Goal: Information Seeking & Learning: Learn about a topic

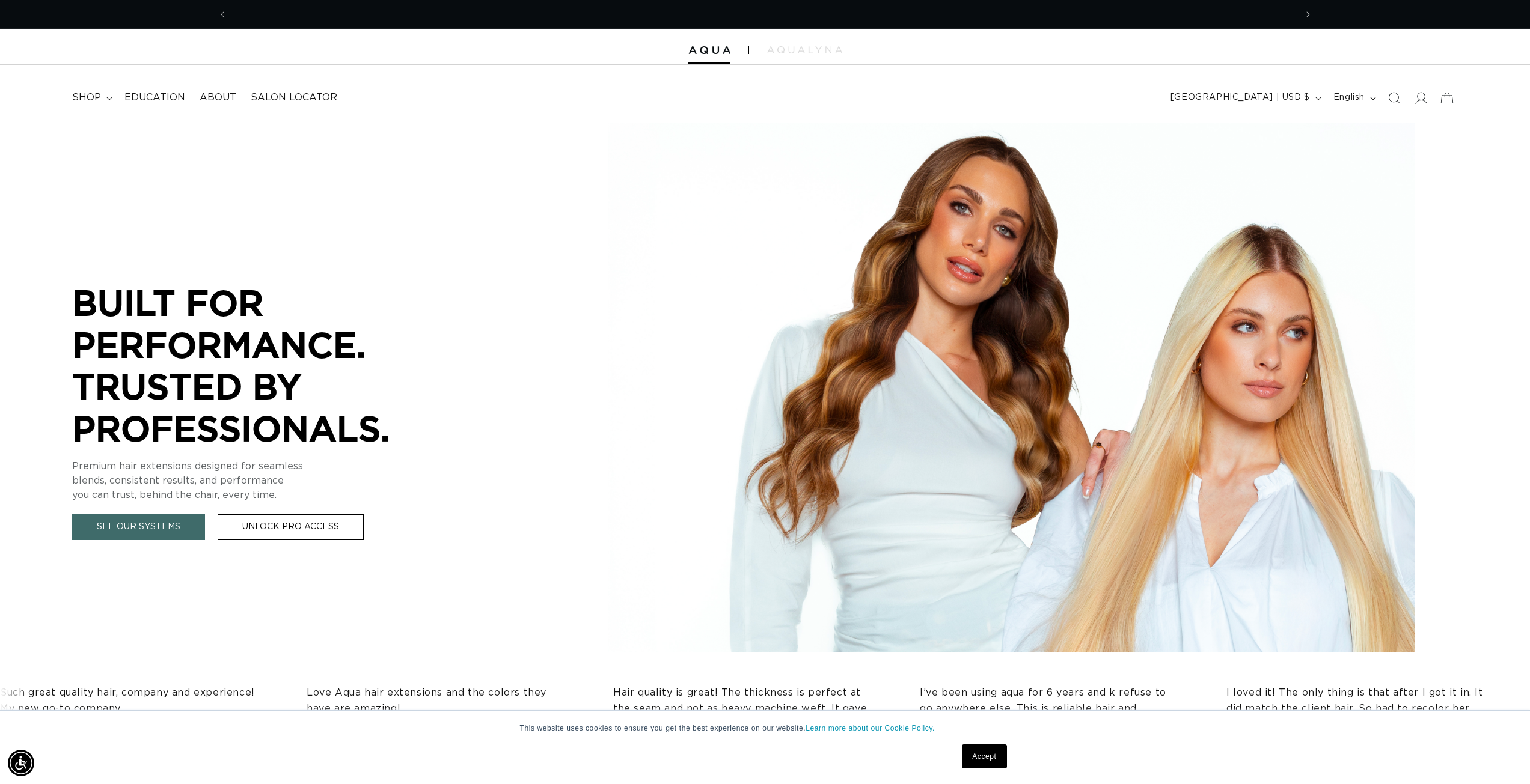
scroll to position [0, 1069]
click at [214, 102] on span "About" at bounding box center [218, 98] width 37 height 13
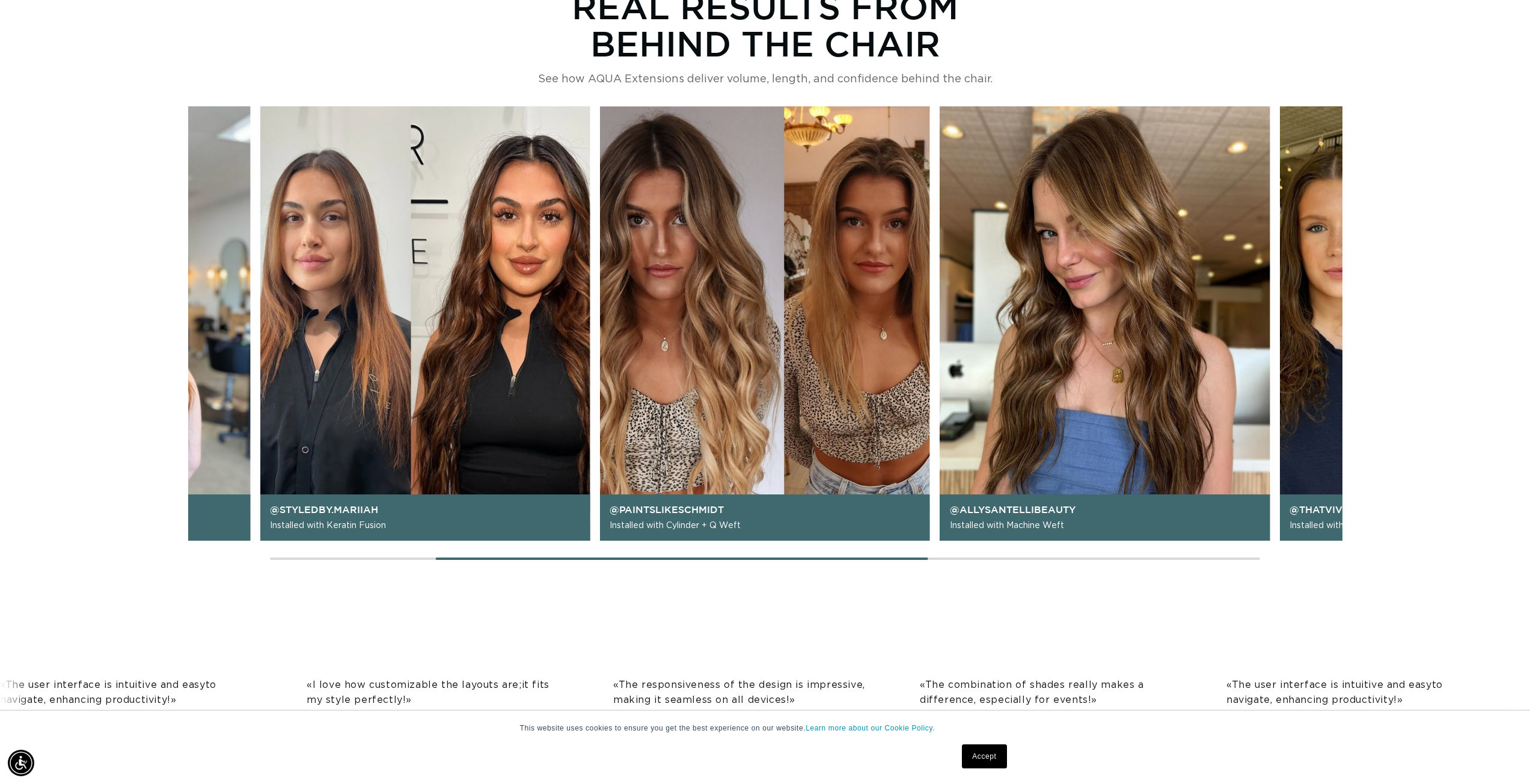
scroll to position [0, 2138]
drag, startPoint x: 474, startPoint y: 557, endPoint x: 423, endPoint y: 562, distance: 51.2
click at [423, 562] on div "@lindseyrenehair Installed with Machine Weft @styledby.mariiah Installed with K…" at bounding box center [765, 334] width 1154 height 456
drag, startPoint x: 474, startPoint y: 560, endPoint x: 426, endPoint y: 570, distance: 49.0
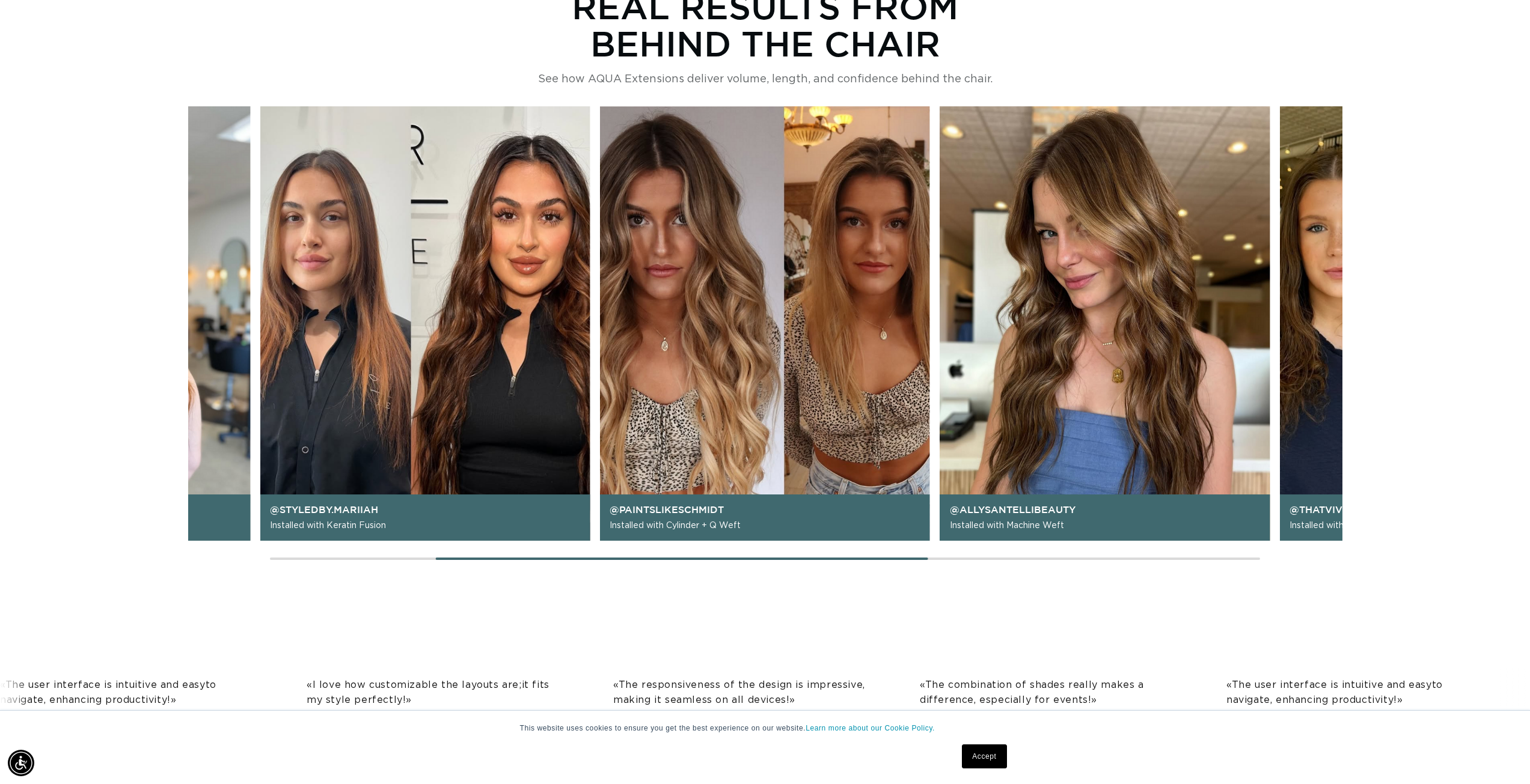
click at [422, 572] on main "Trusted by Stylists. Built on Education. AQUA was founded with one mission: to …" at bounding box center [765, 224] width 1530 height 2487
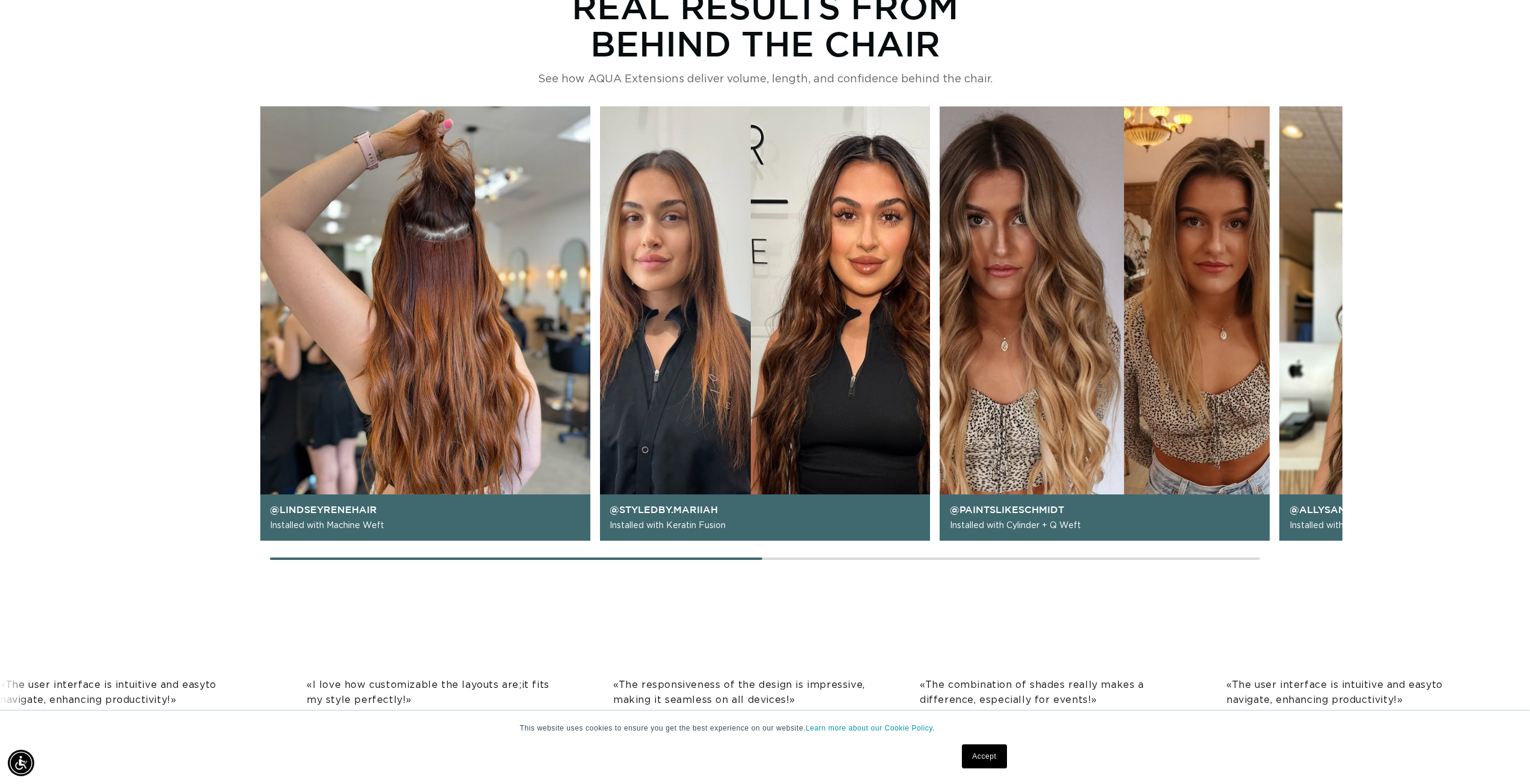
scroll to position [0, 1069]
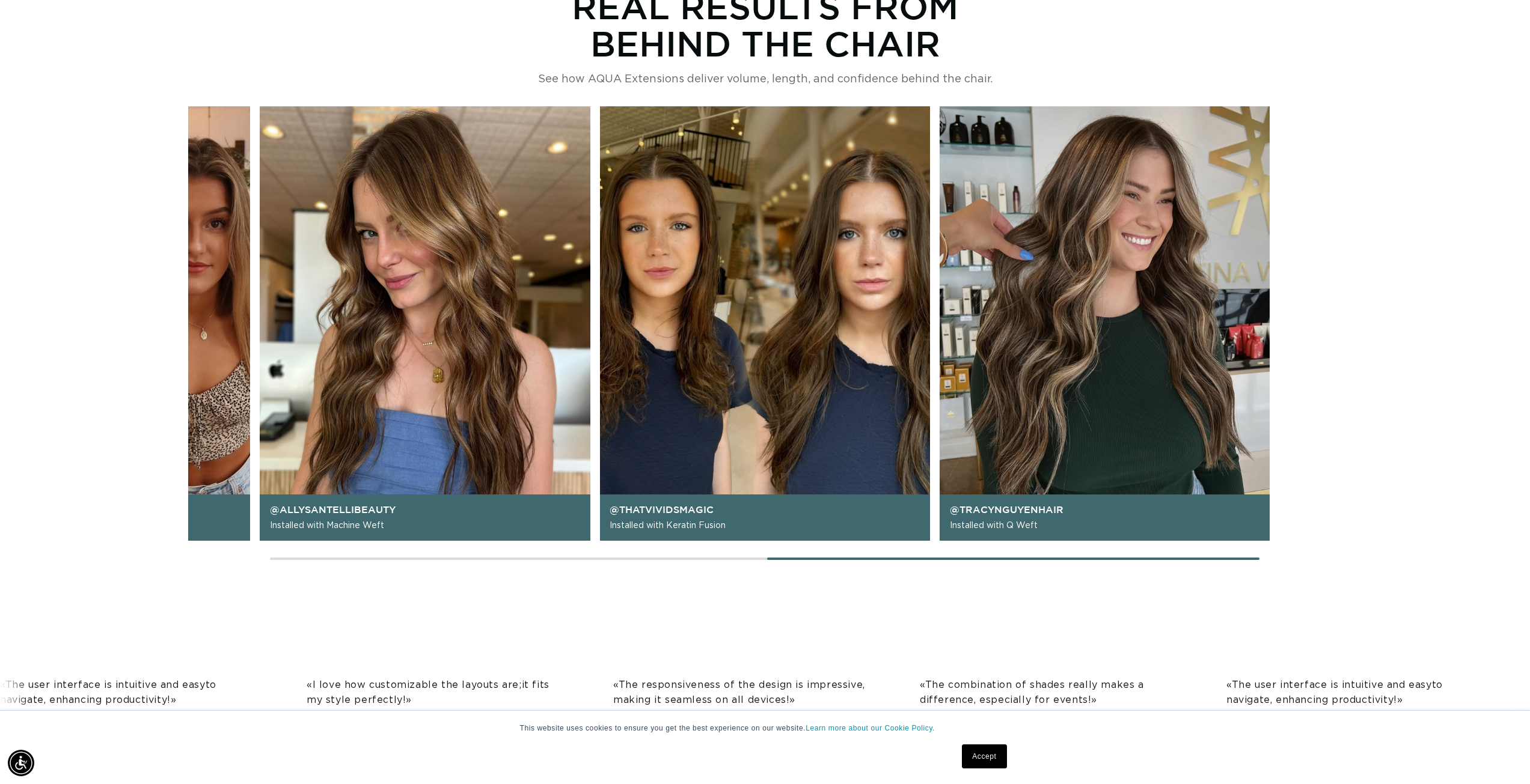
click at [960, 557] on div at bounding box center [1014, 559] width 493 height 3
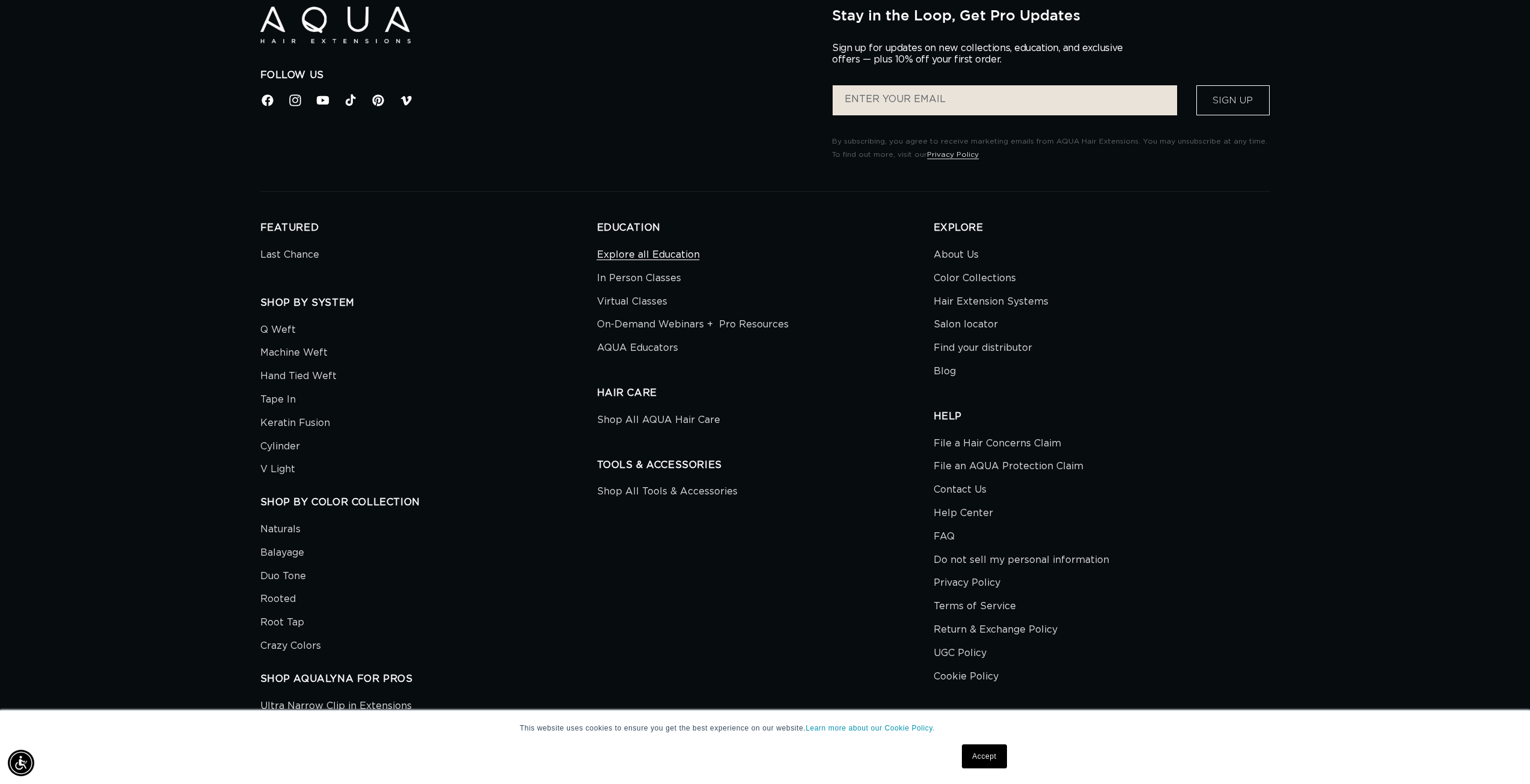
click at [657, 252] on link "Explore all Education" at bounding box center [649, 256] width 103 height 20
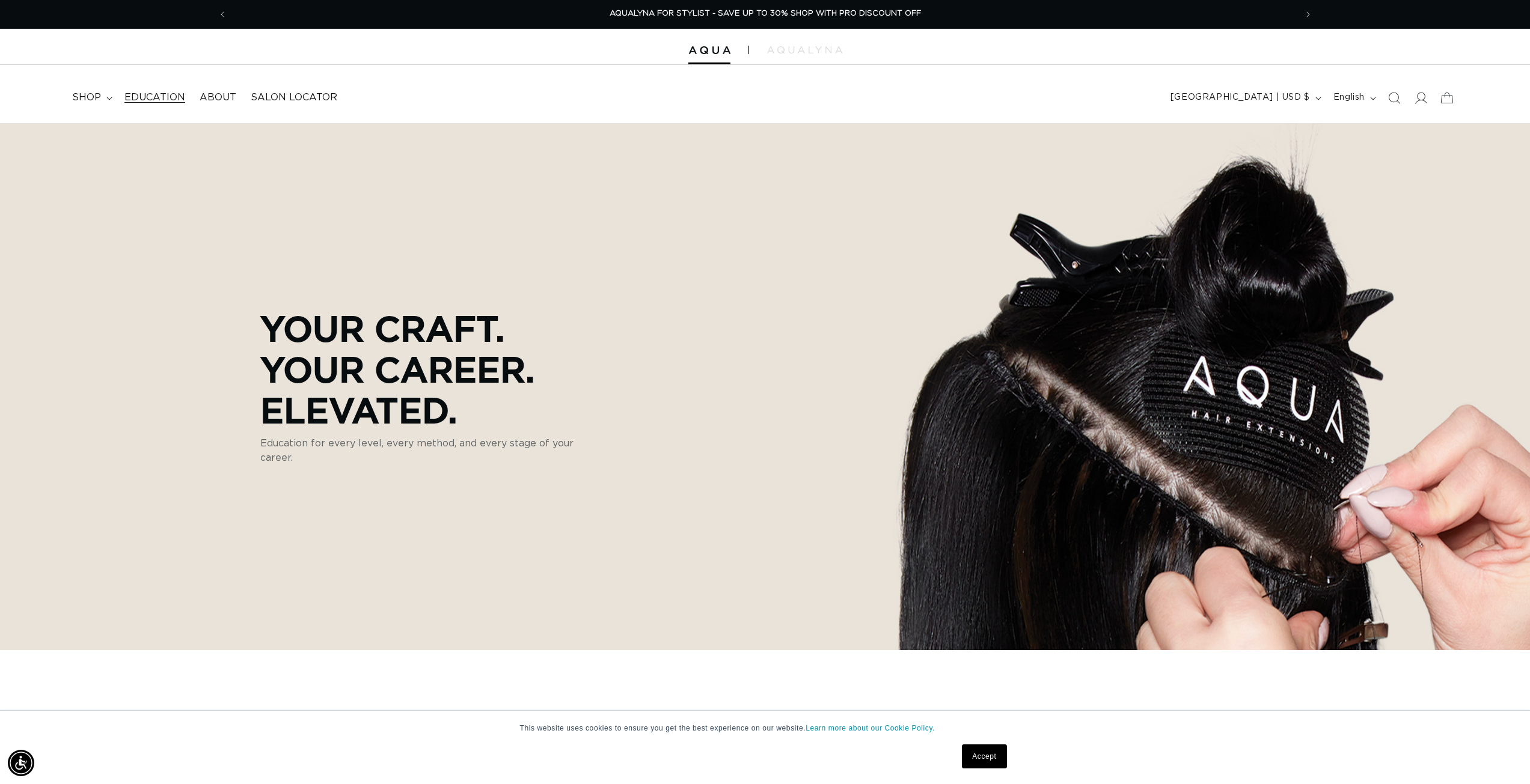
click at [168, 92] on span "Education" at bounding box center [155, 98] width 61 height 13
click at [251, 104] on span "Salon Locator" at bounding box center [294, 98] width 87 height 13
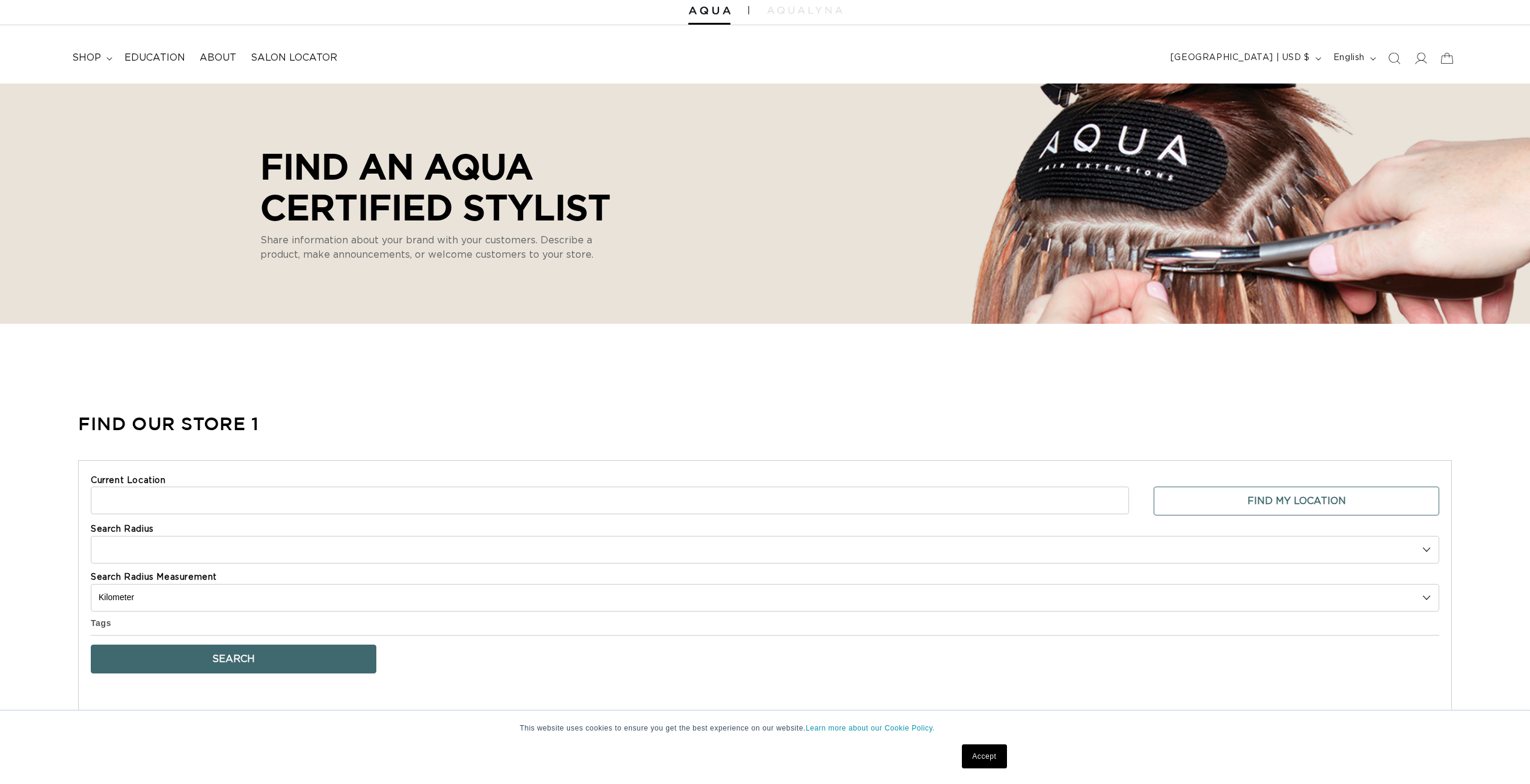
select select "m"
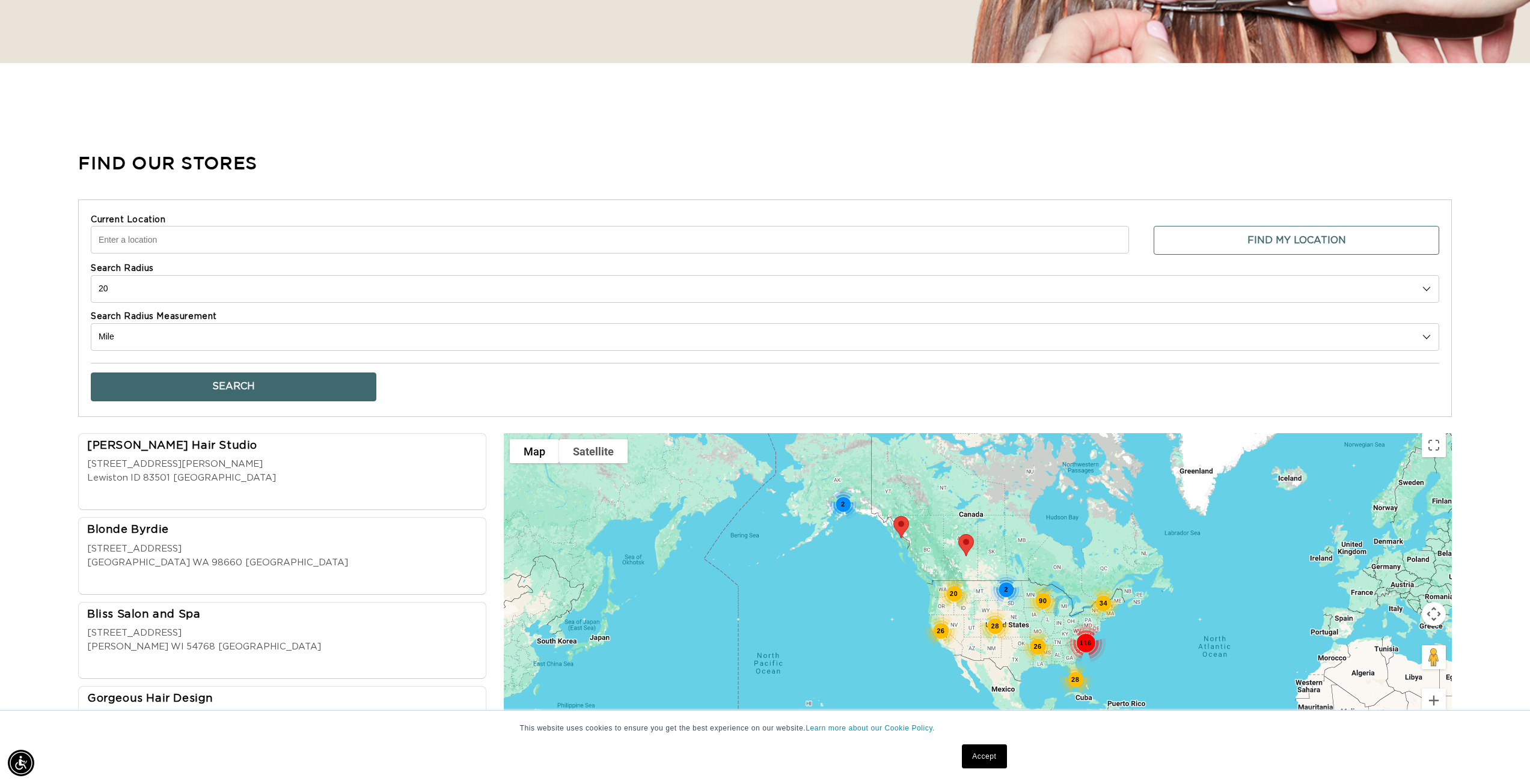
click at [159, 241] on input "Current Location" at bounding box center [610, 239] width 1038 height 28
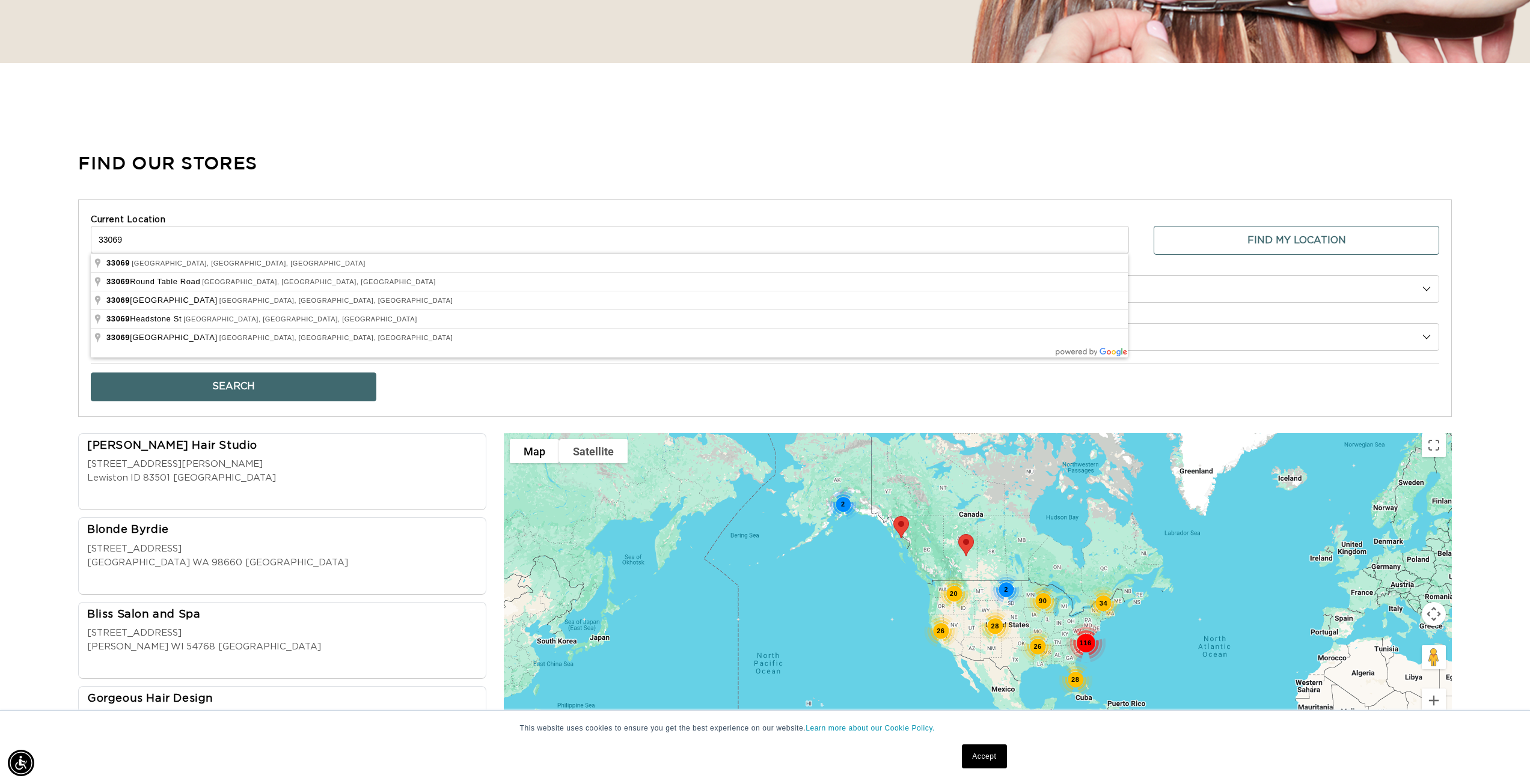
type input "33069"
click at [91, 372] on button "Search" at bounding box center [233, 387] width 286 height 29
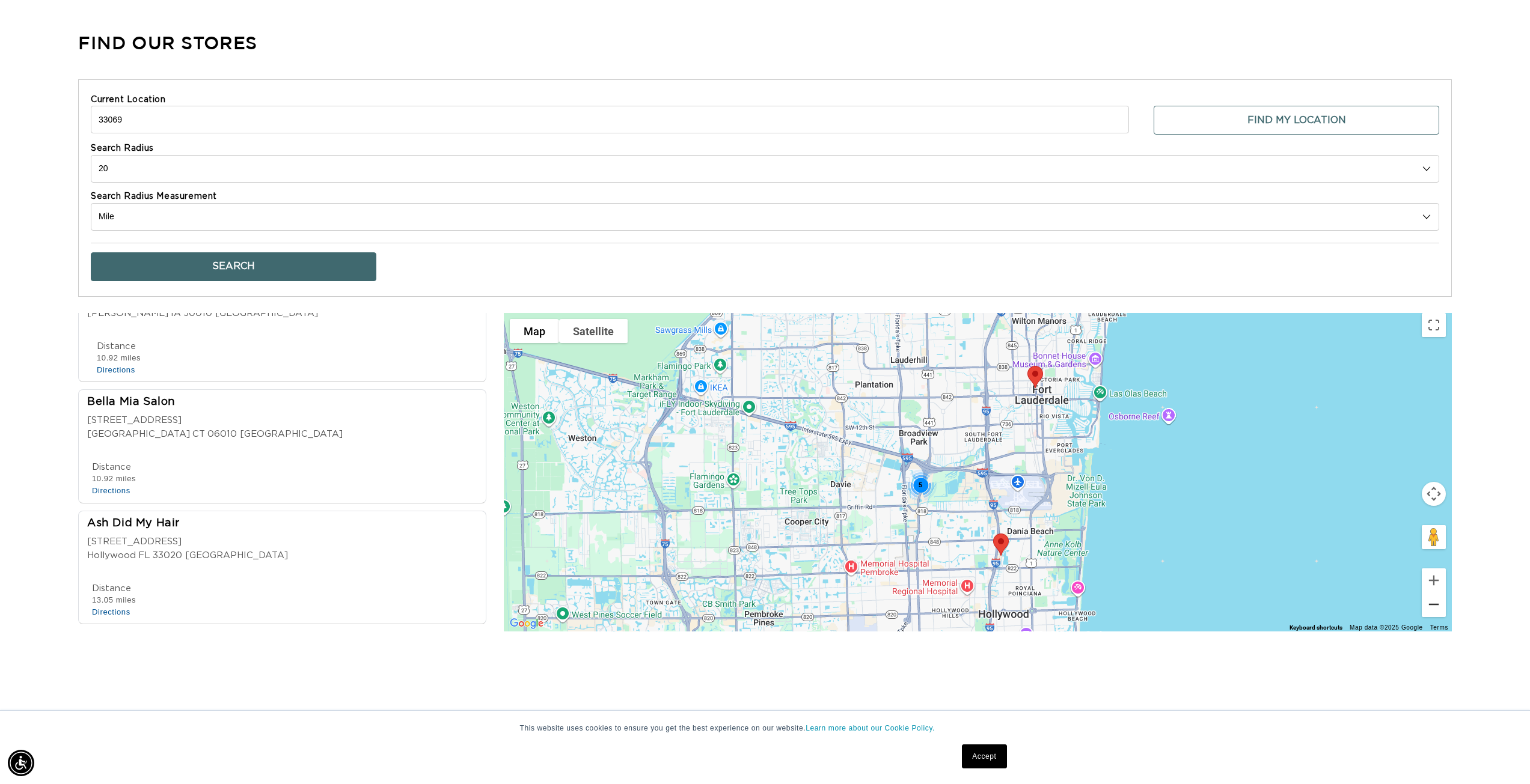
click at [1434, 608] on button "Zoom out" at bounding box center [1434, 604] width 24 height 24
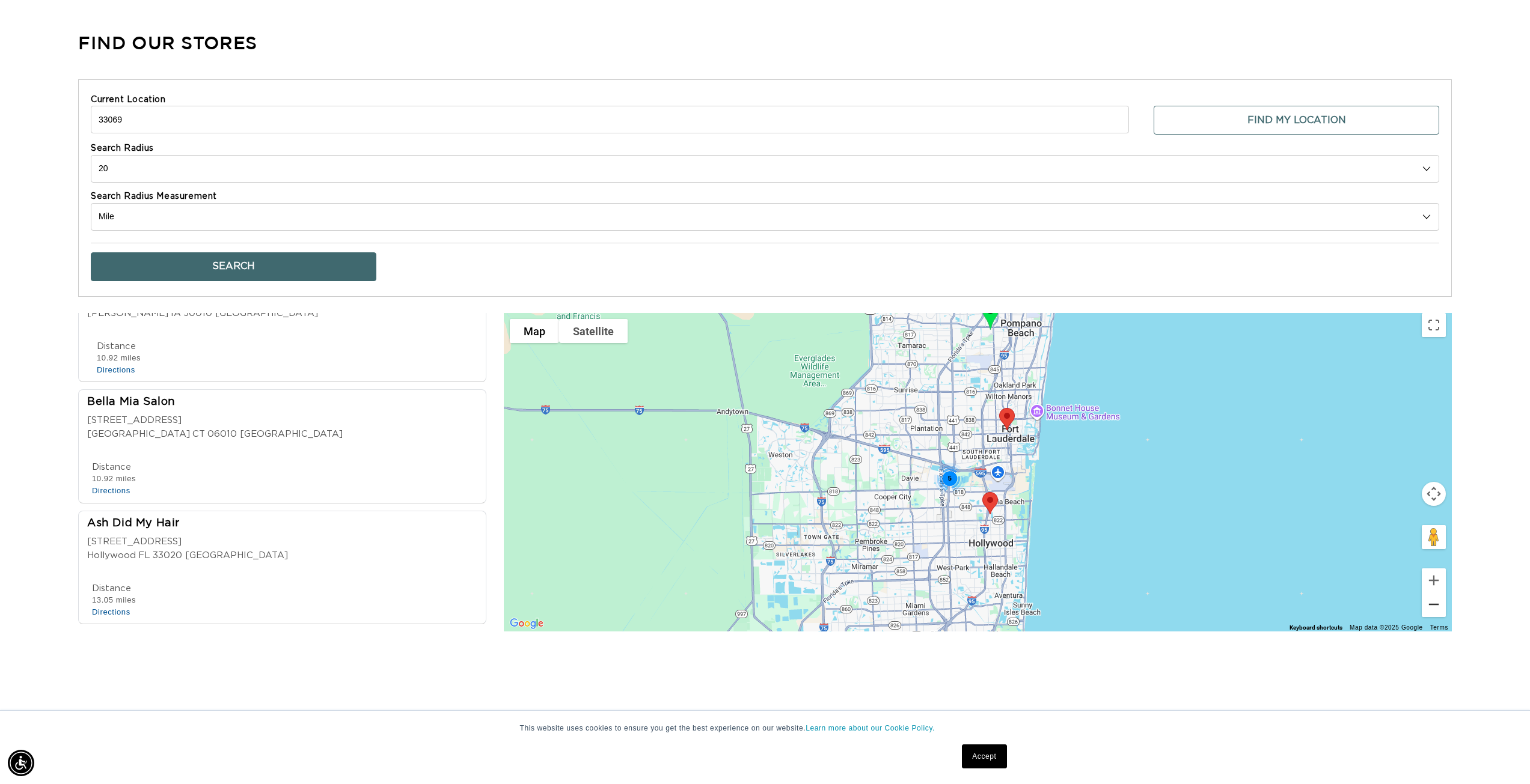
scroll to position [0, 1069]
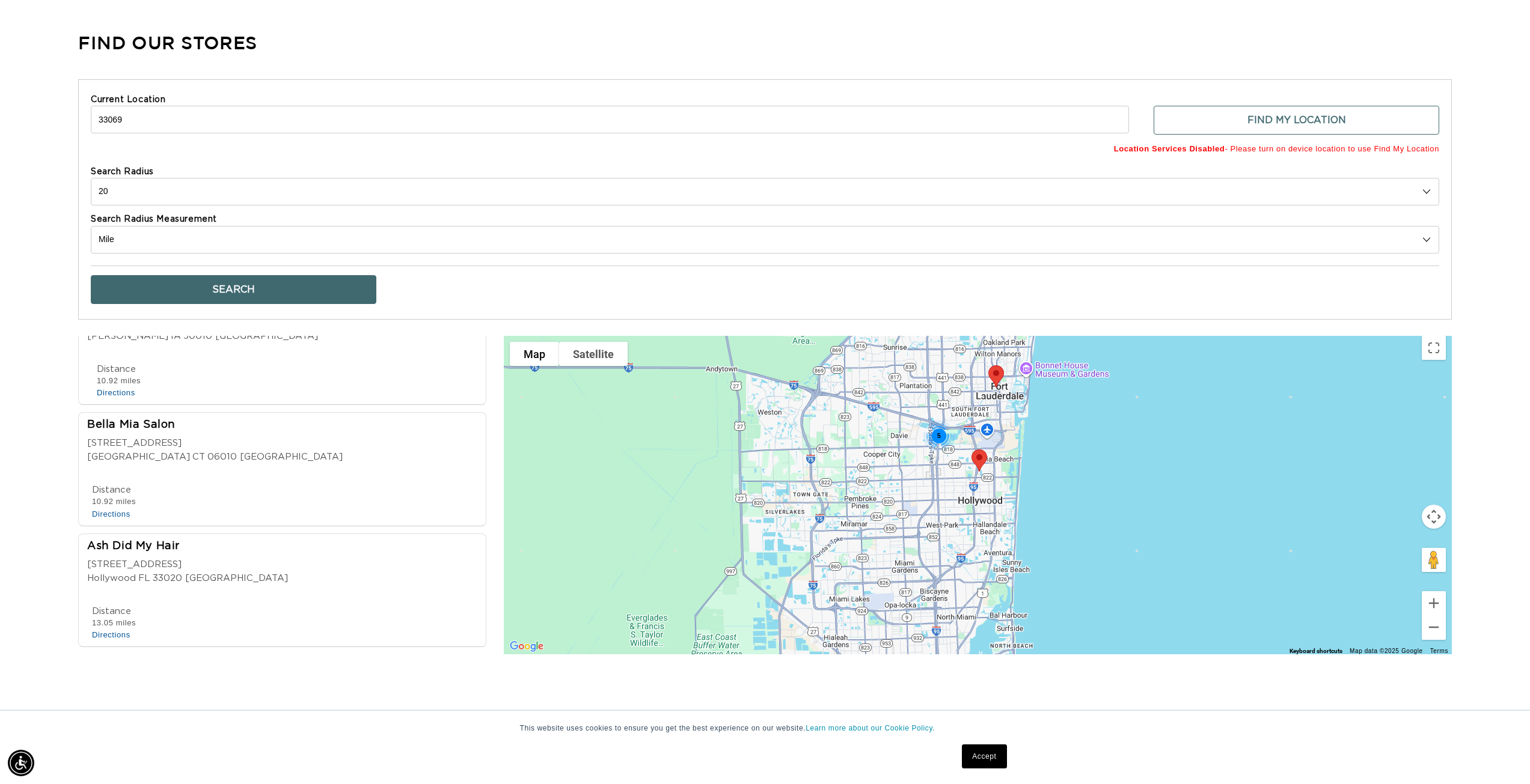
drag, startPoint x: 1029, startPoint y: 486, endPoint x: 1025, endPoint y: 441, distance: 45.2
click at [1025, 441] on div "5" at bounding box center [978, 495] width 949 height 319
click at [157, 541] on div "Ash Did My Hair" at bounding box center [187, 547] width 201 height 16
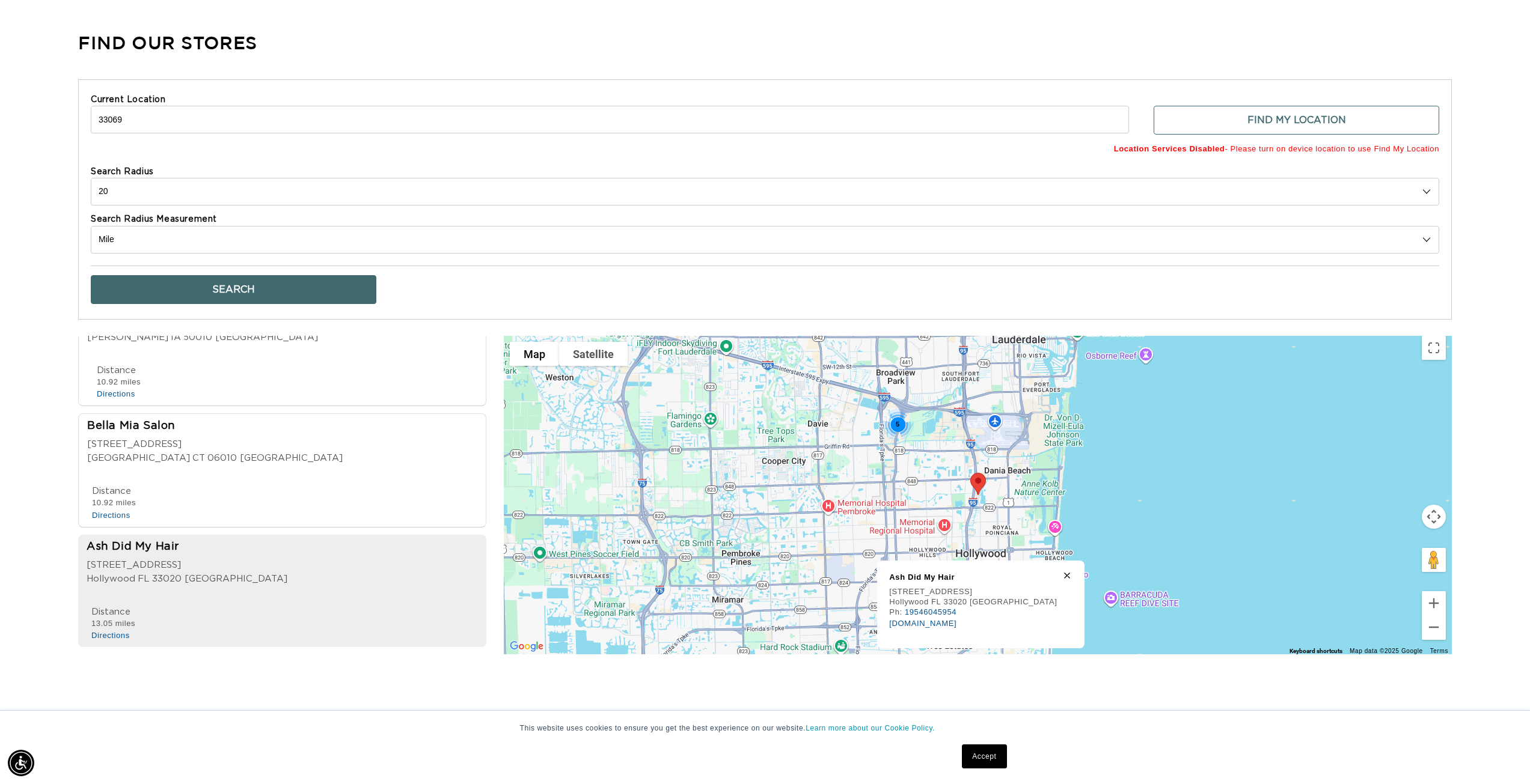
scroll to position [0, 0]
click at [938, 621] on link "www.ashdidmyhair.com" at bounding box center [923, 623] width 67 height 9
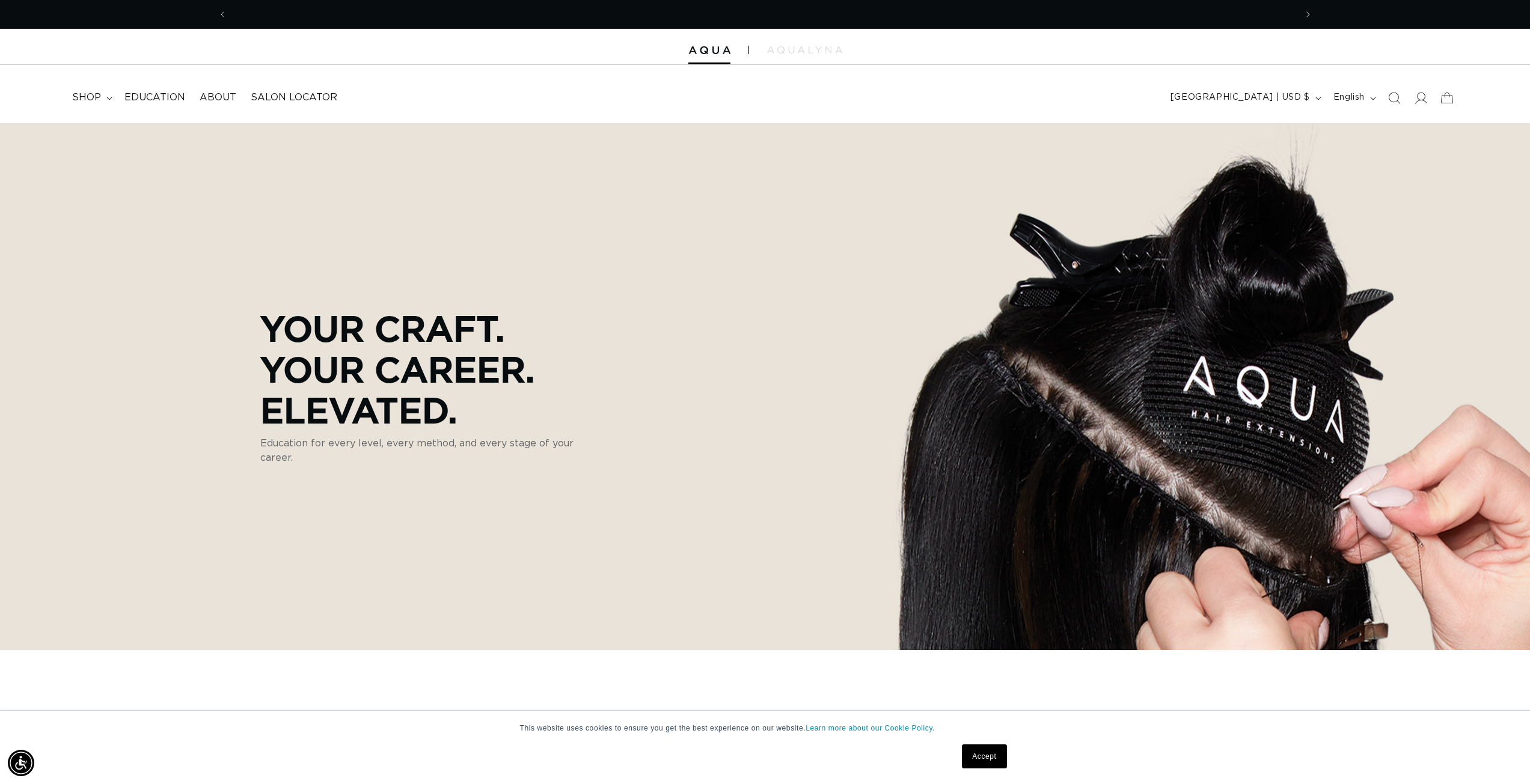
scroll to position [0, 2138]
click at [223, 96] on span "About" at bounding box center [218, 98] width 37 height 13
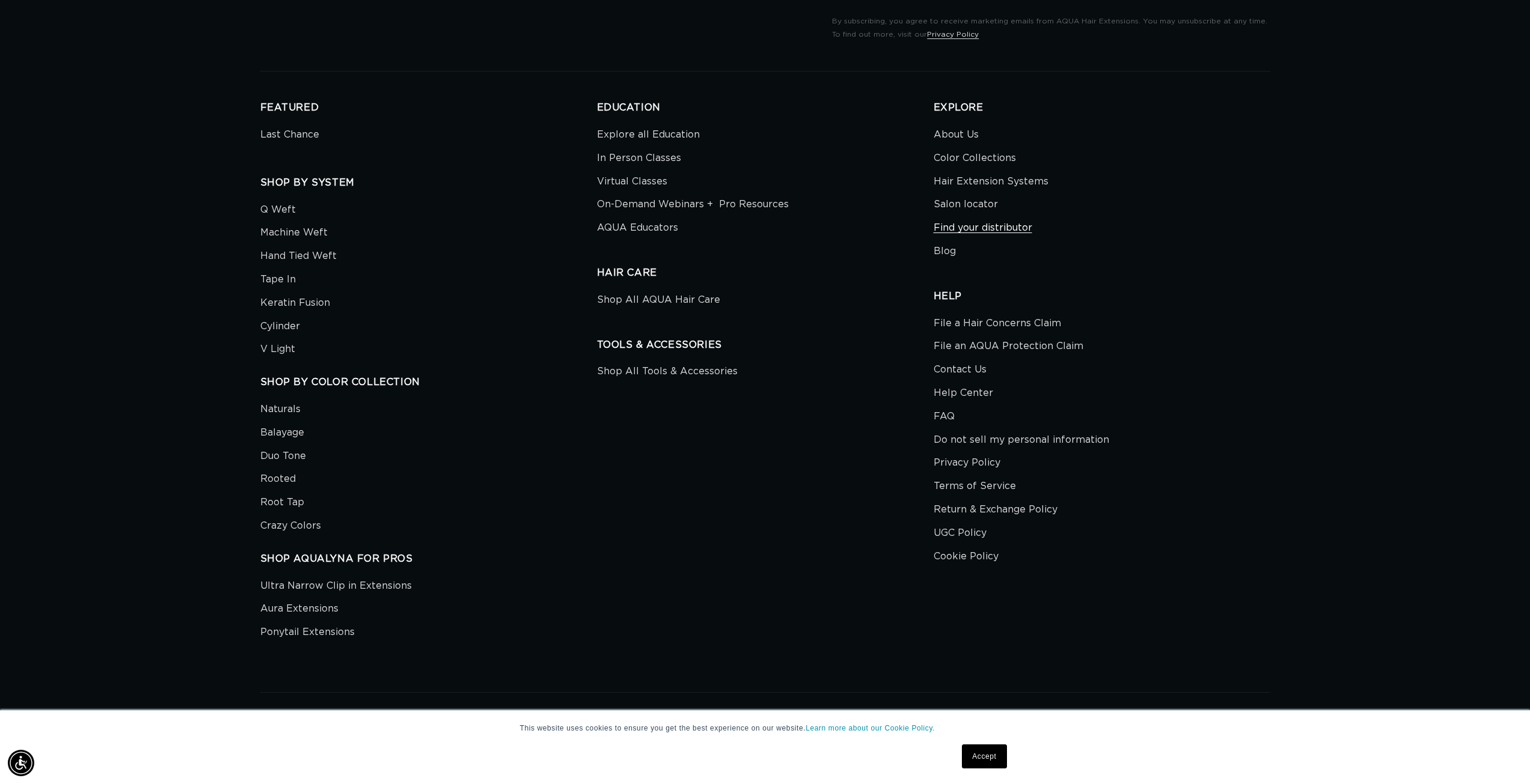
scroll to position [0, 1069]
click at [972, 224] on link "Find your distributor" at bounding box center [982, 228] width 98 height 24
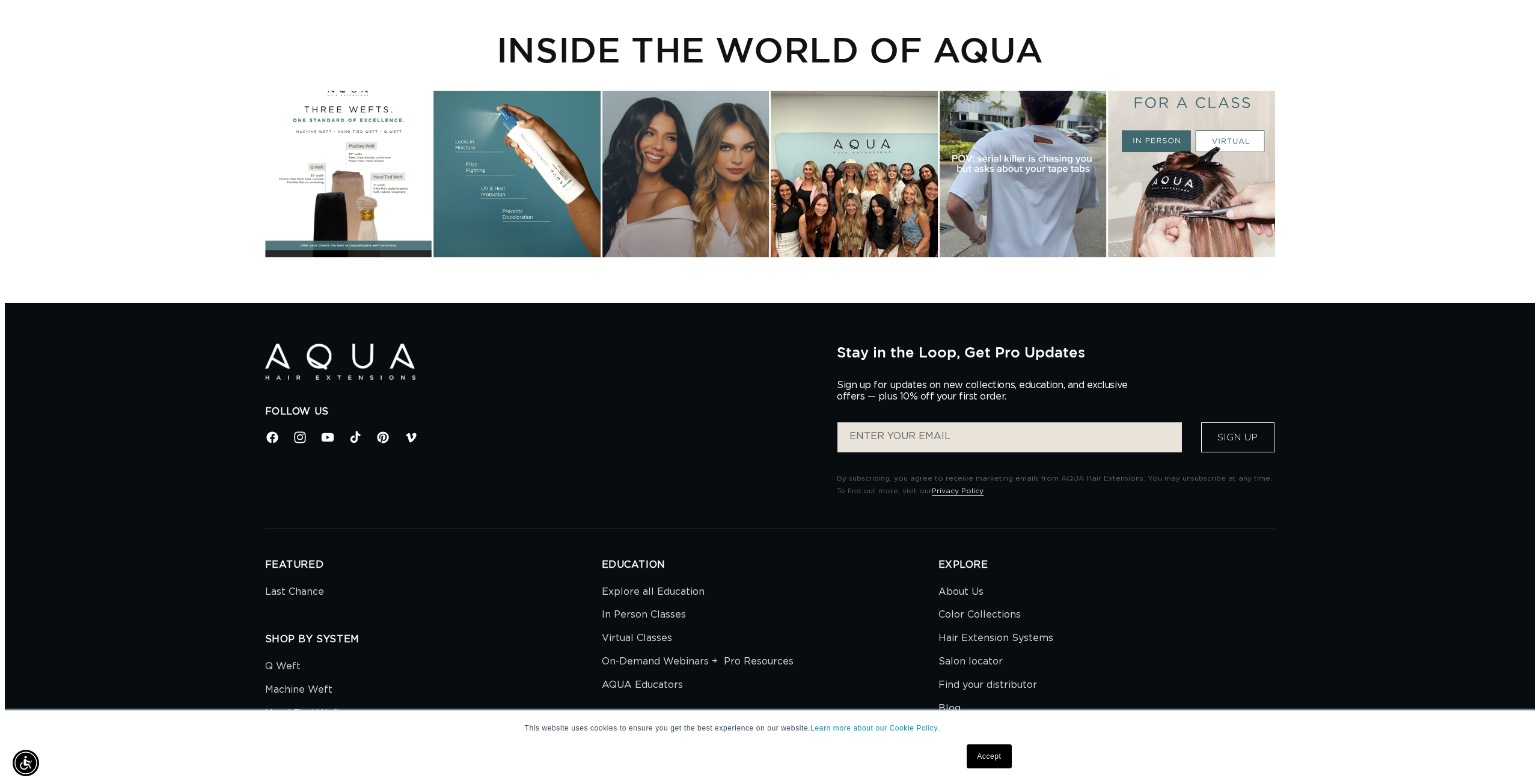
scroll to position [0, 1069]
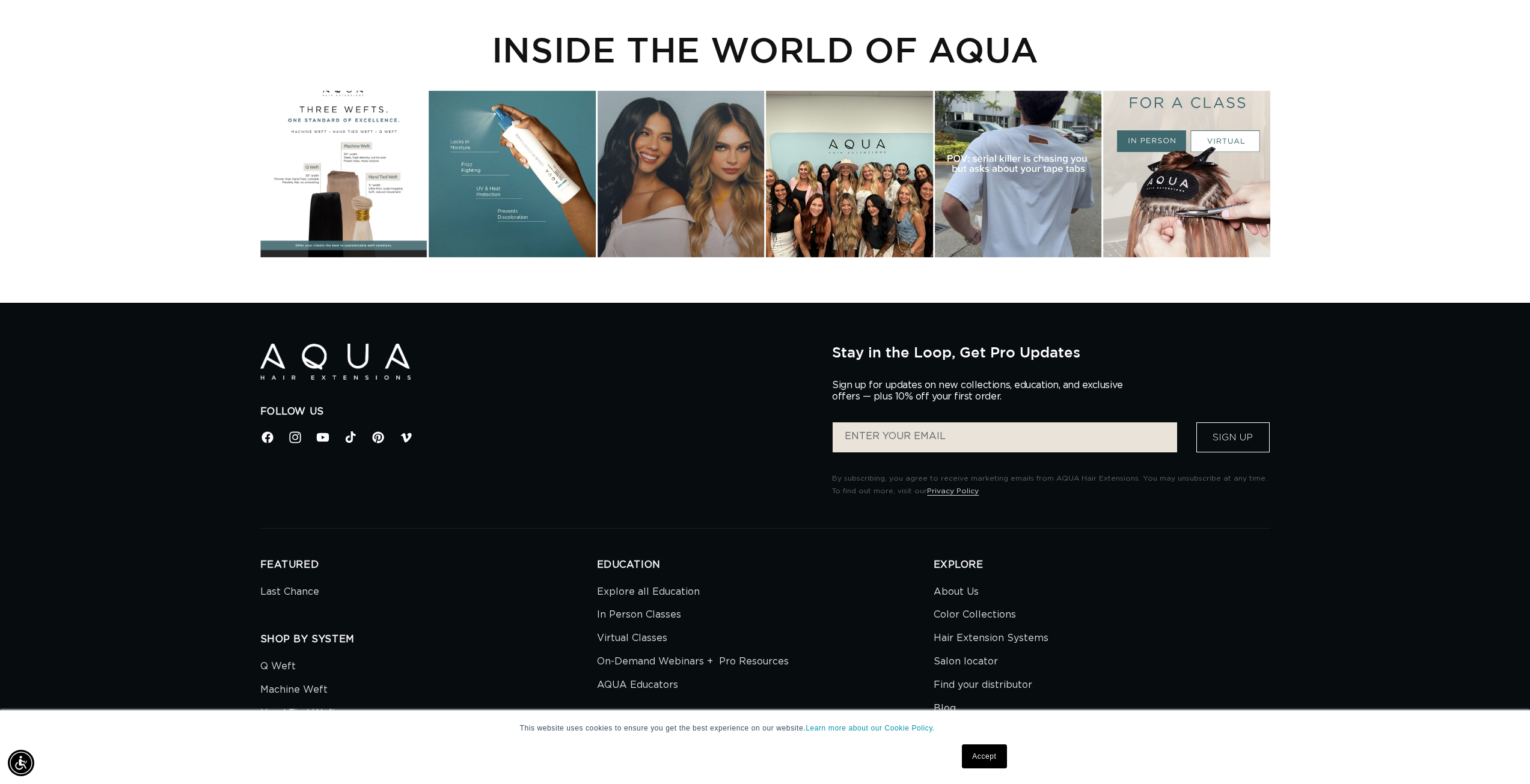
click at [1048, 207] on div "Instagram post opens in a popup" at bounding box center [1018, 174] width 167 height 167
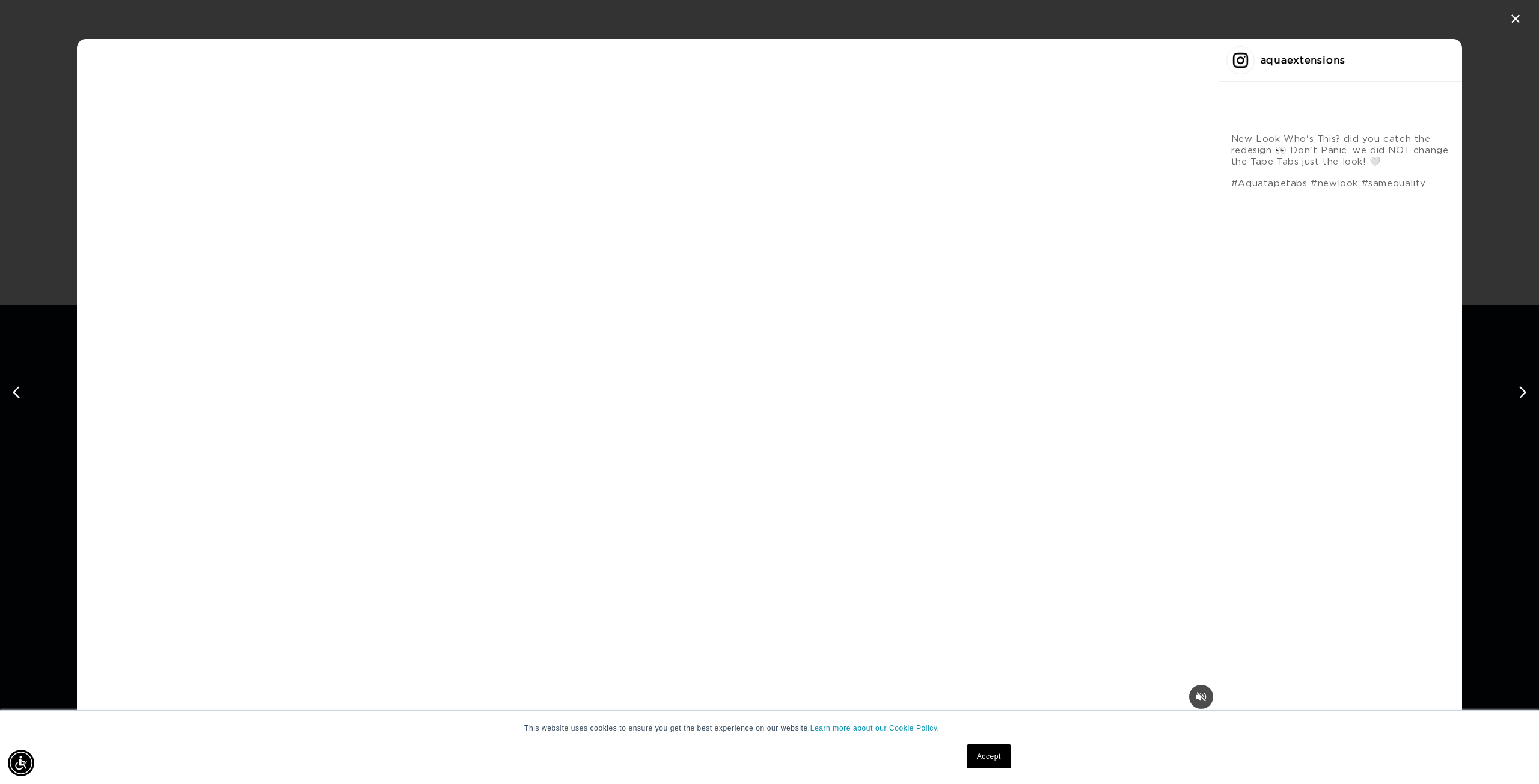
scroll to position [0, 2137]
click at [1260, 58] on div "aquaextensions" at bounding box center [1302, 60] width 85 height 14
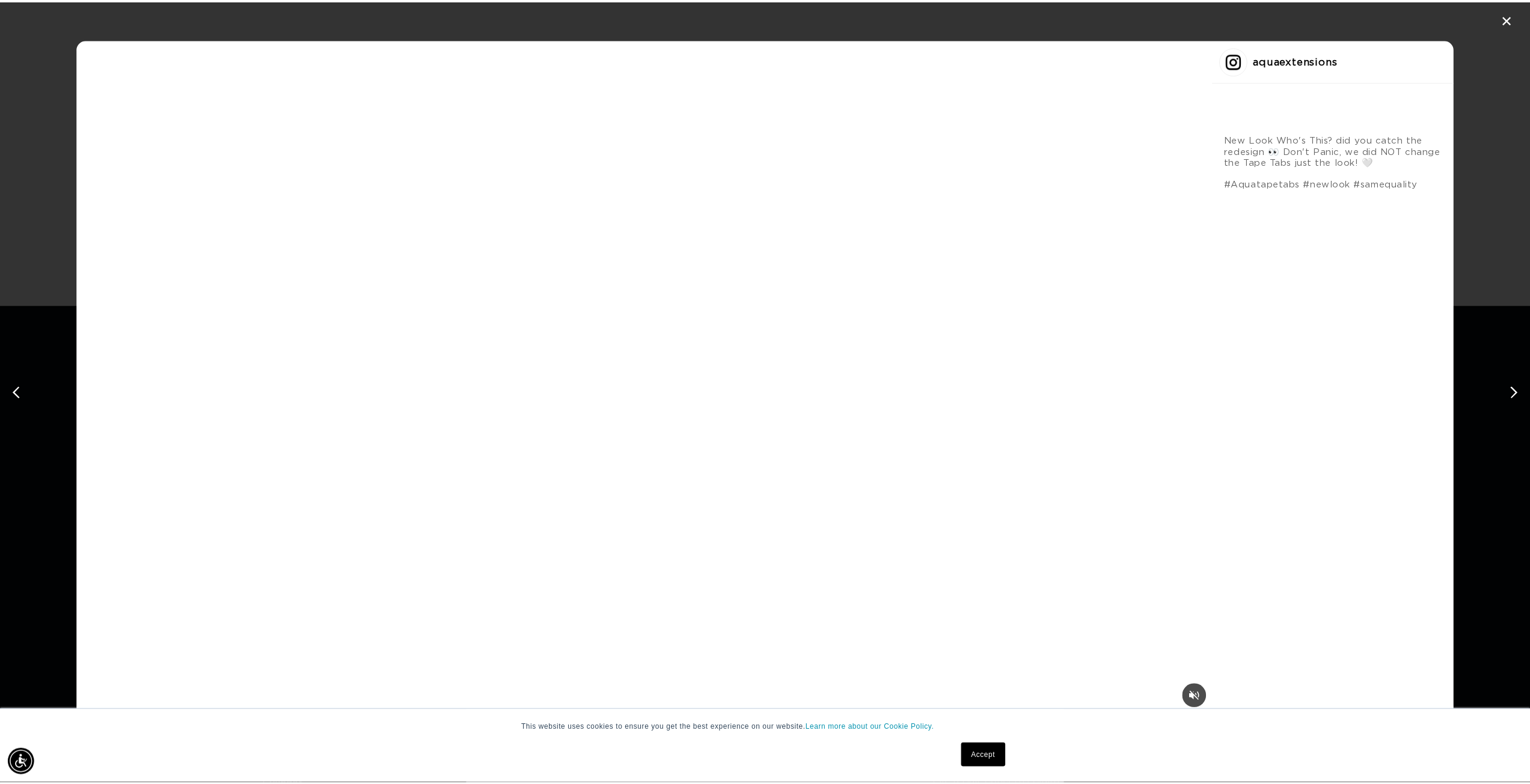
scroll to position [0, 1069]
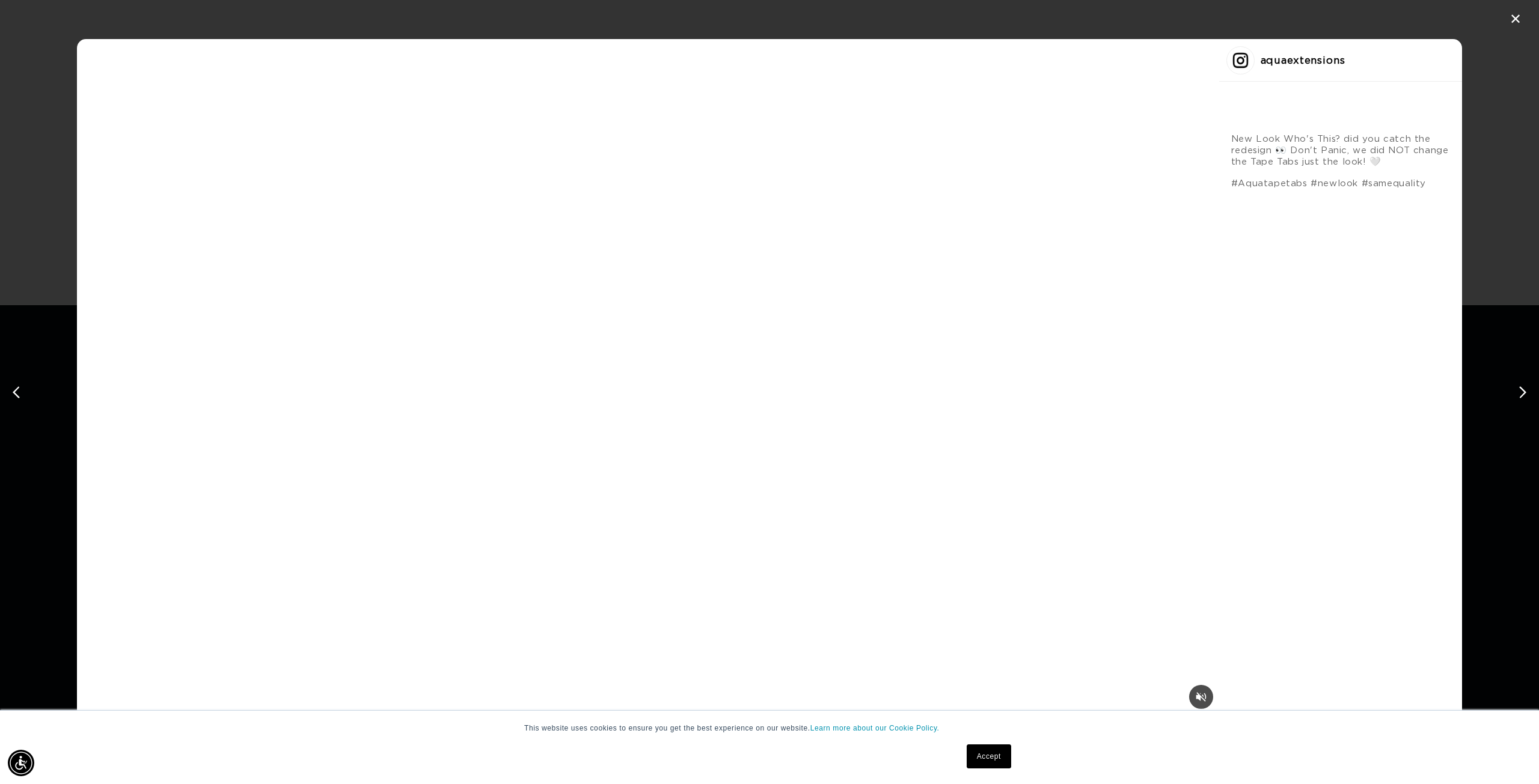
click at [1298, 109] on div "✕ aquaextensions New Look Who's This? did you catch the redesign 👀 Don't Panic,…" at bounding box center [769, 392] width 1539 height 784
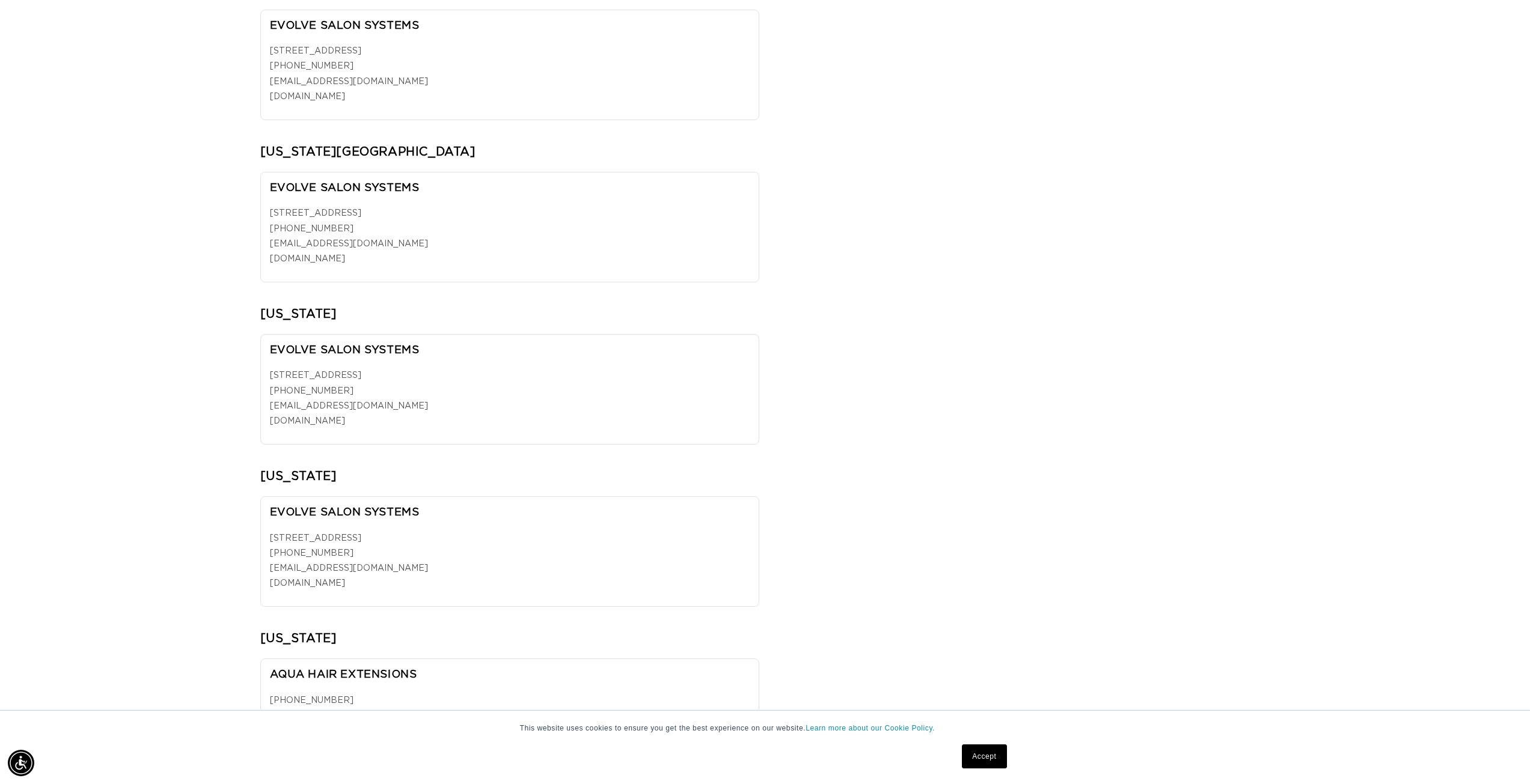
scroll to position [0, 0]
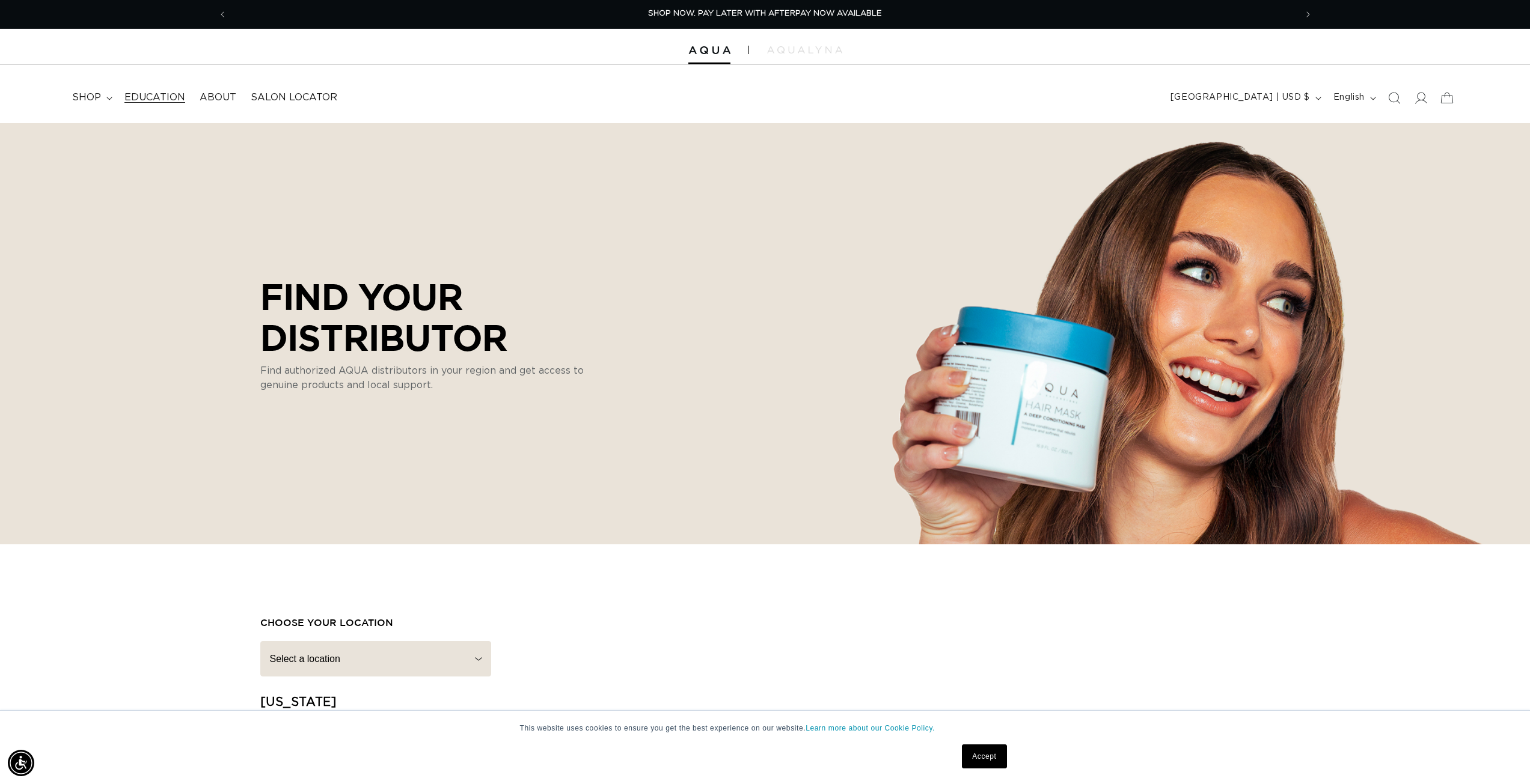
click at [152, 98] on span "Education" at bounding box center [155, 98] width 61 height 13
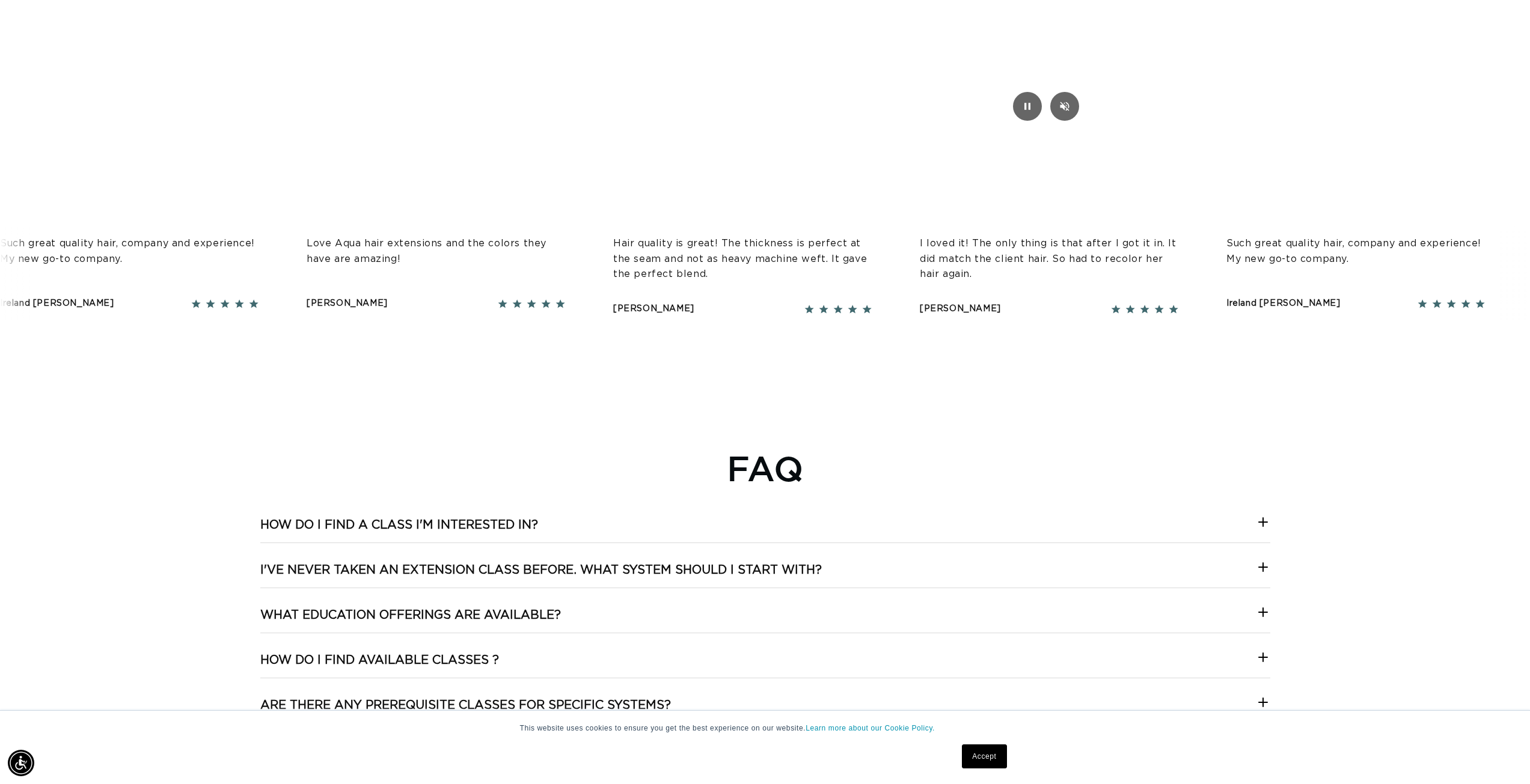
click at [319, 615] on h3 "What Education offerings are available?" at bounding box center [410, 615] width 301 height 16
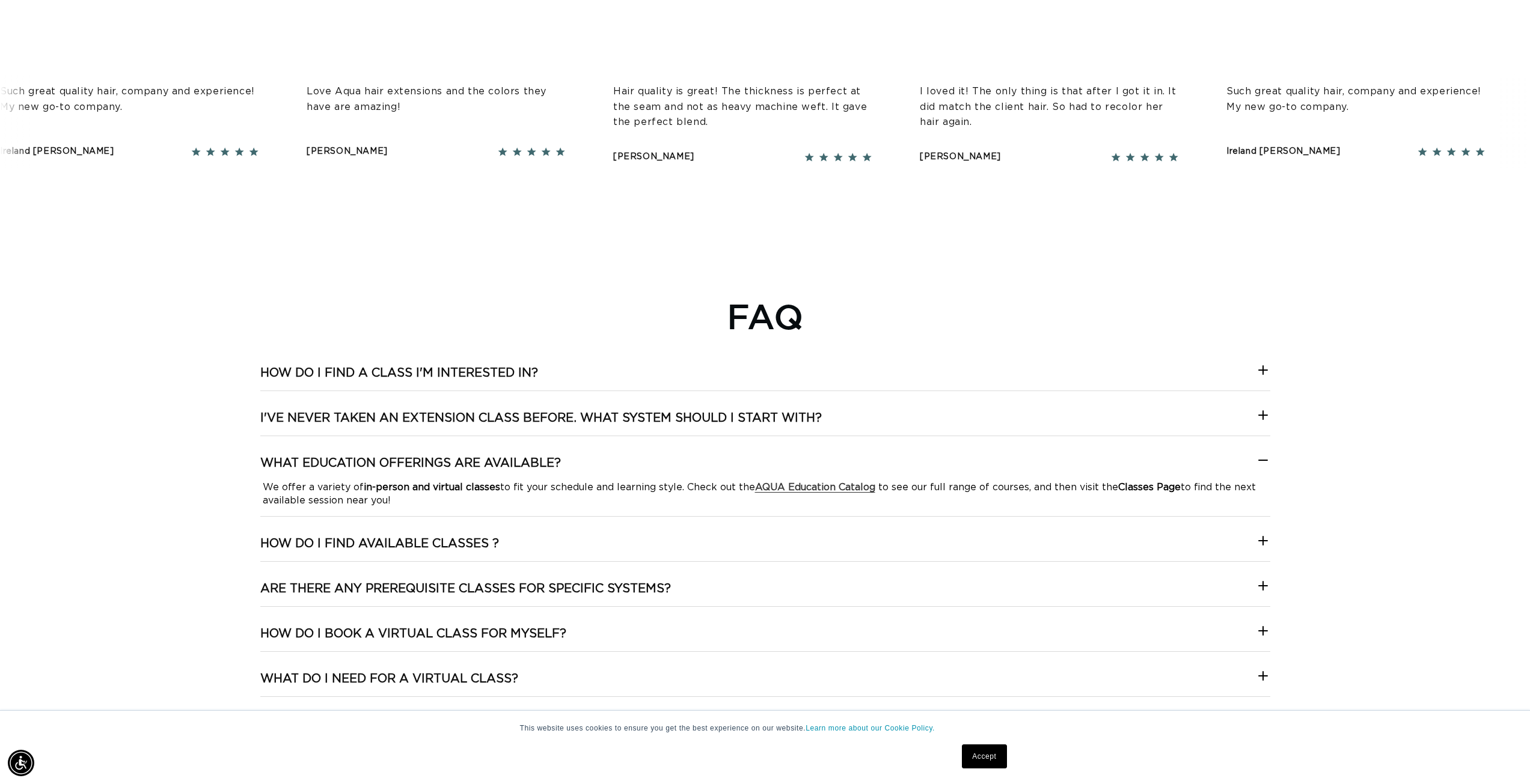
scroll to position [2224, 0]
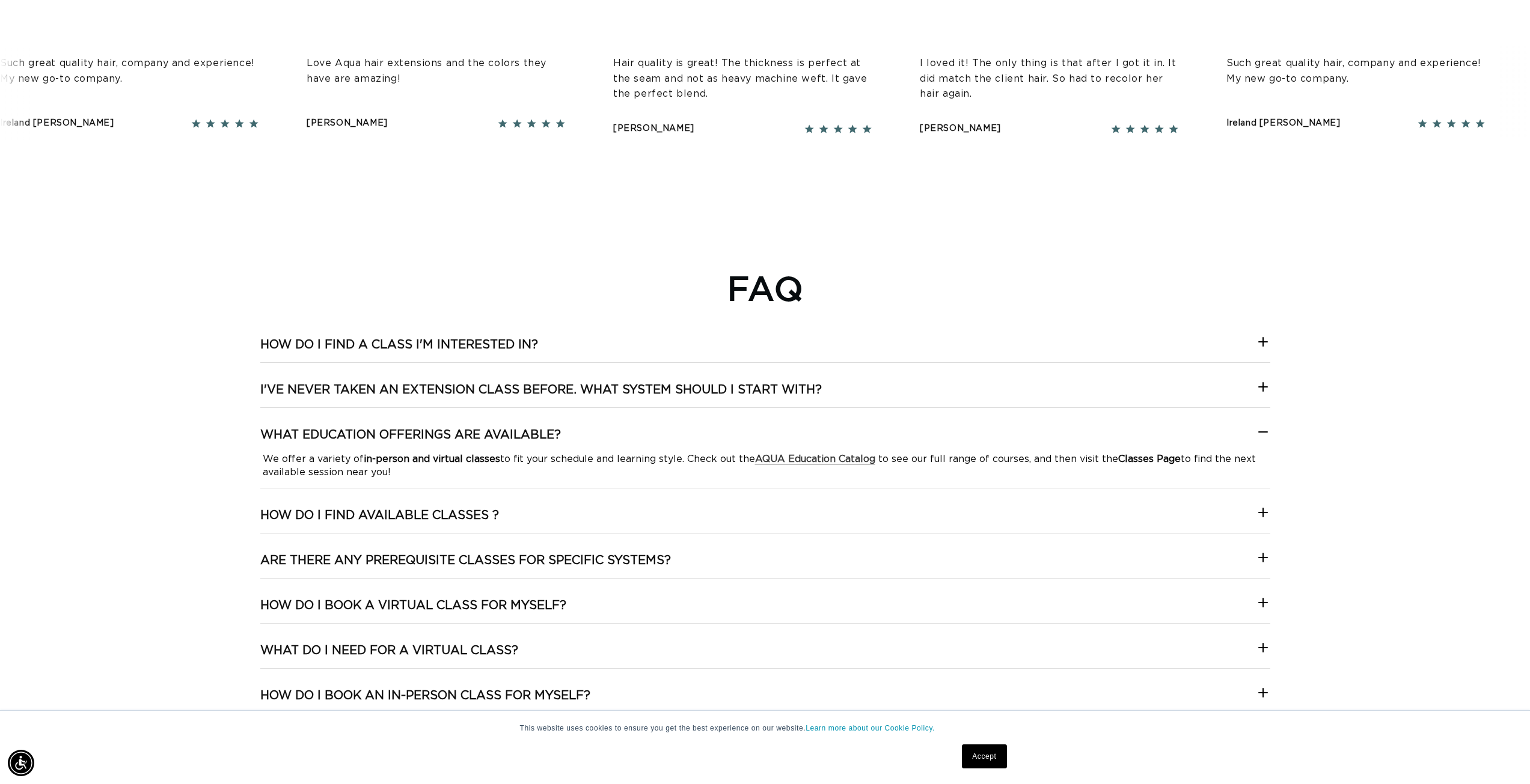
click at [263, 520] on h3 "How do I find available classes ?" at bounding box center [380, 515] width 239 height 16
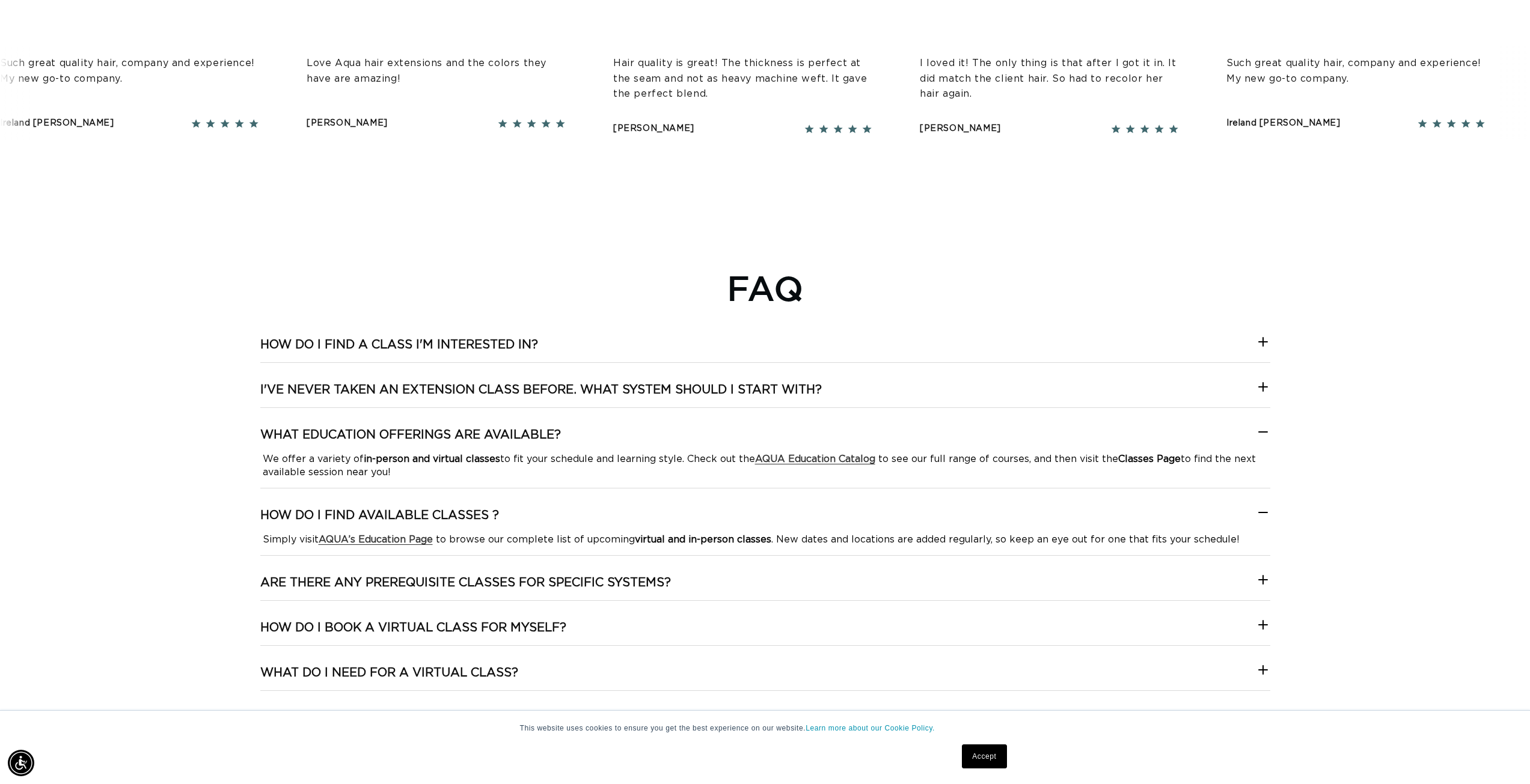
scroll to position [0, 1069]
click at [356, 543] on strong "AQUA’s Education Page" at bounding box center [376, 540] width 114 height 9
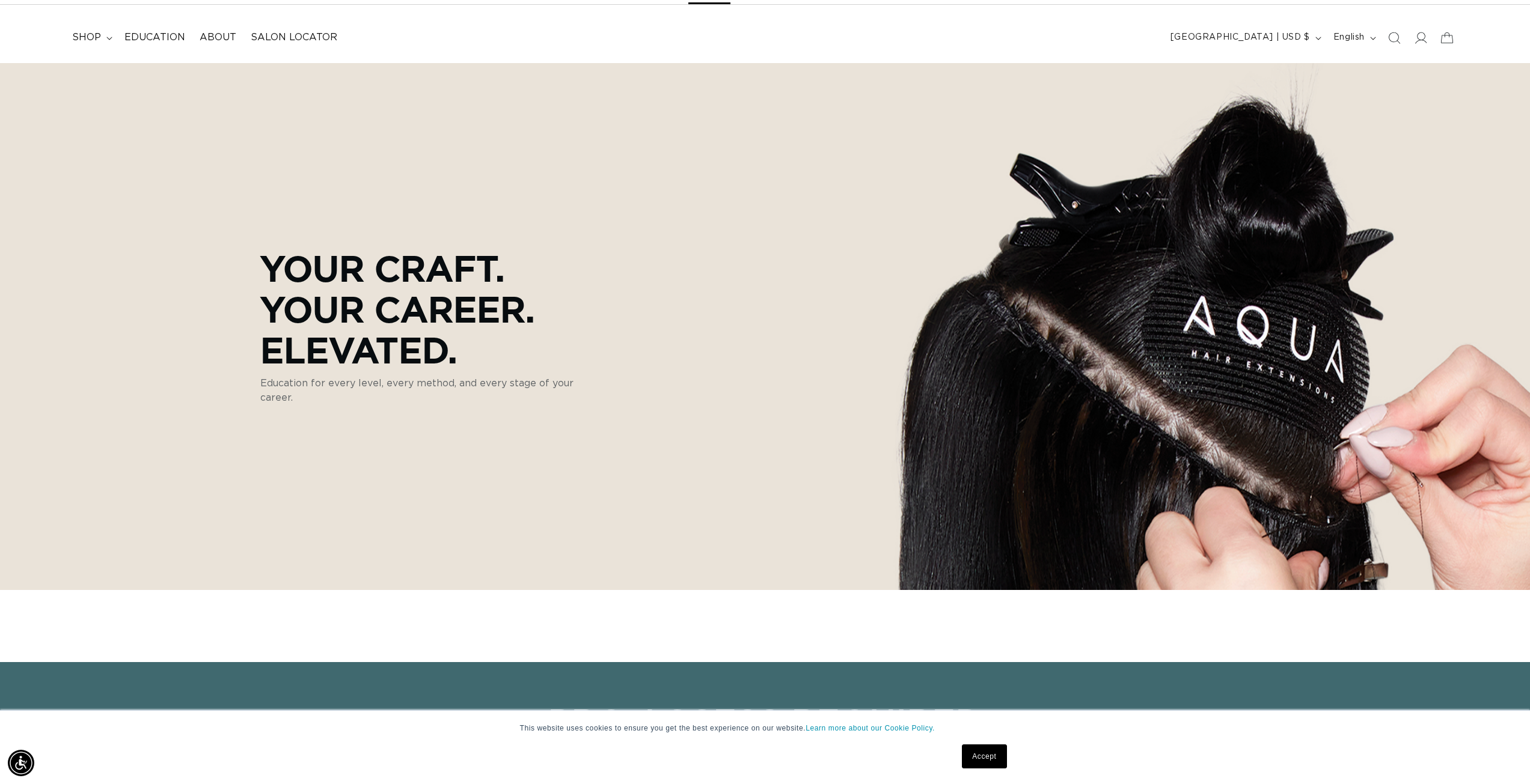
scroll to position [0, 1069]
click at [215, 41] on span "About" at bounding box center [218, 37] width 37 height 13
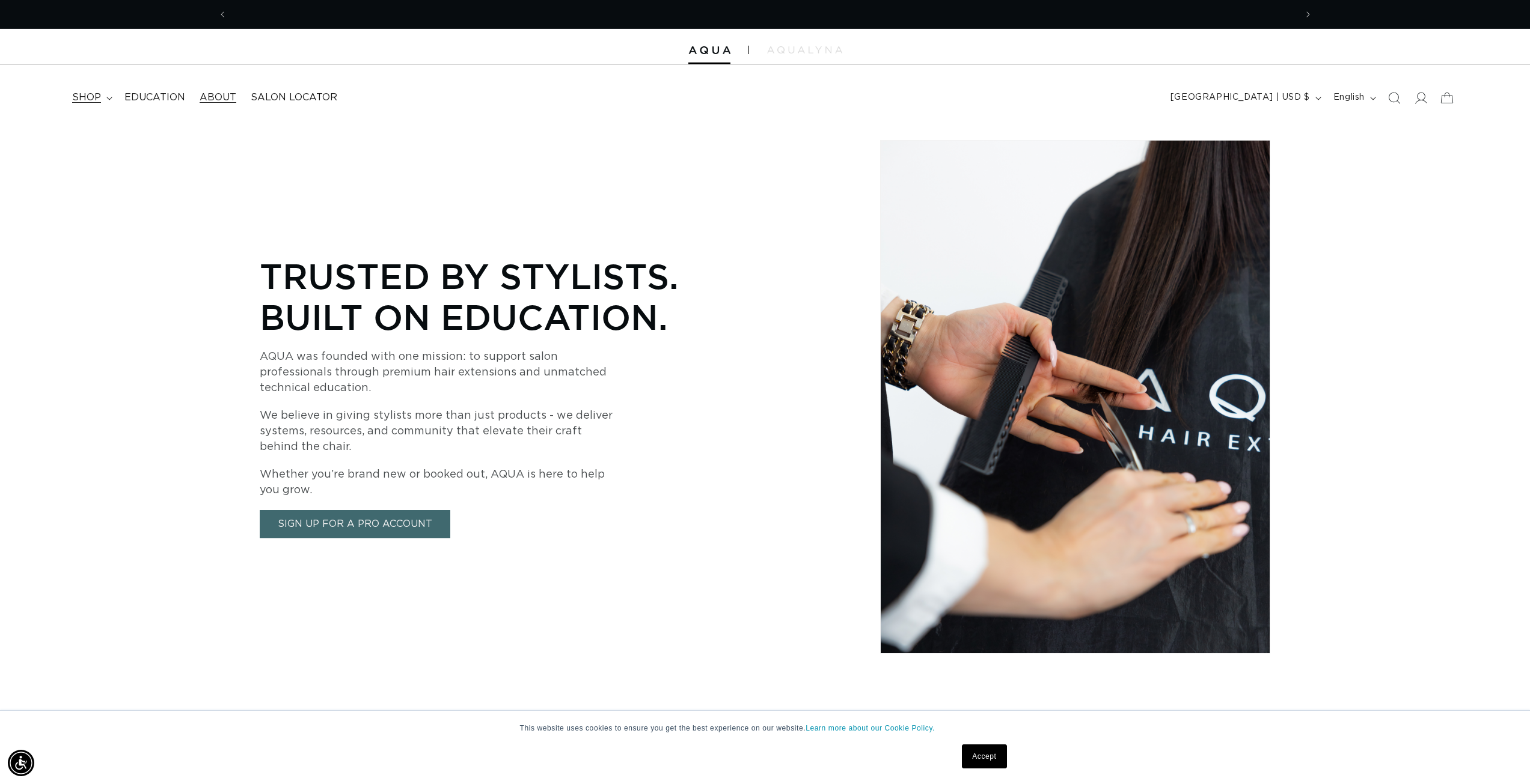
scroll to position [0, 2138]
click at [108, 92] on summary "shop" at bounding box center [91, 98] width 52 height 27
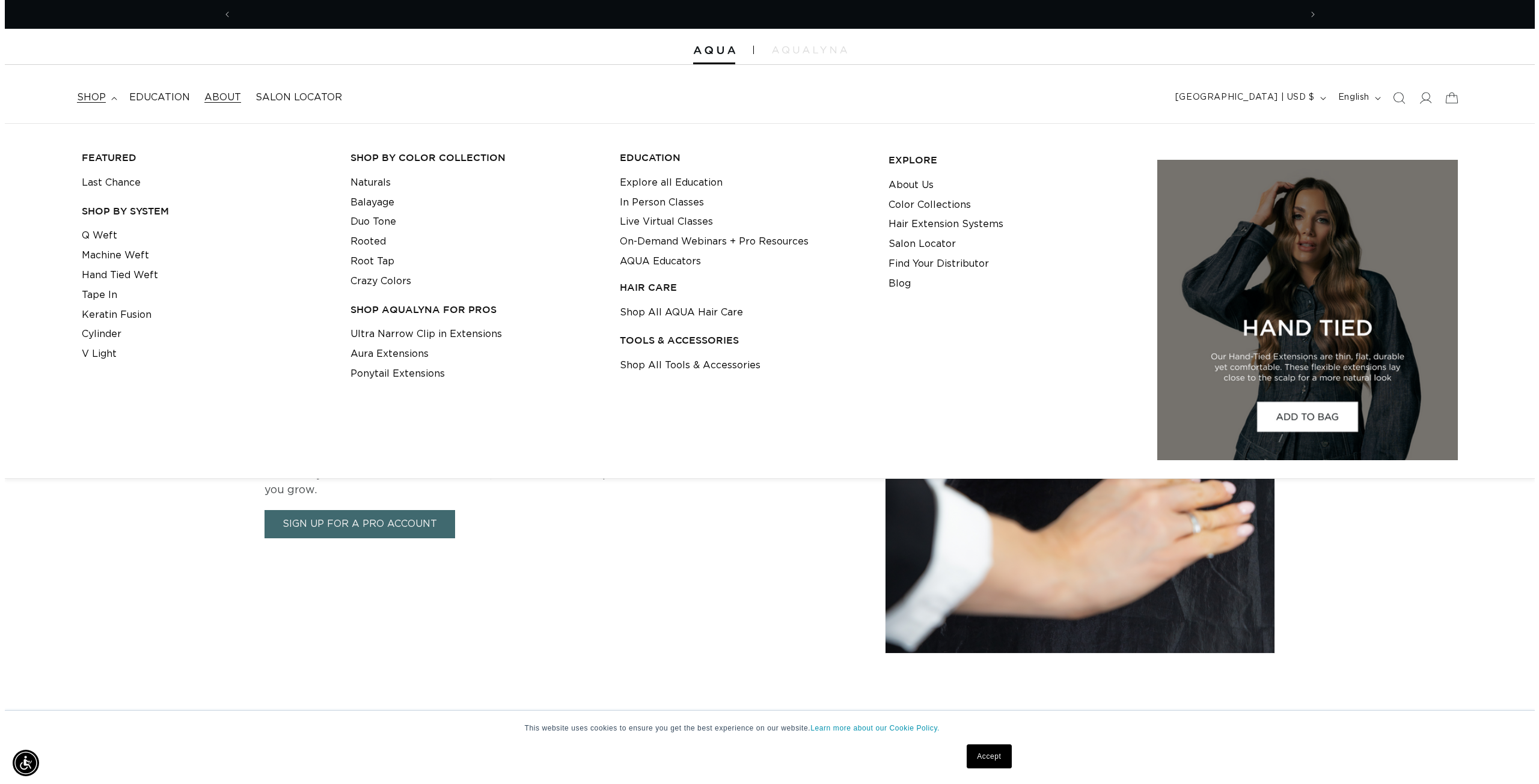
scroll to position [0, 1069]
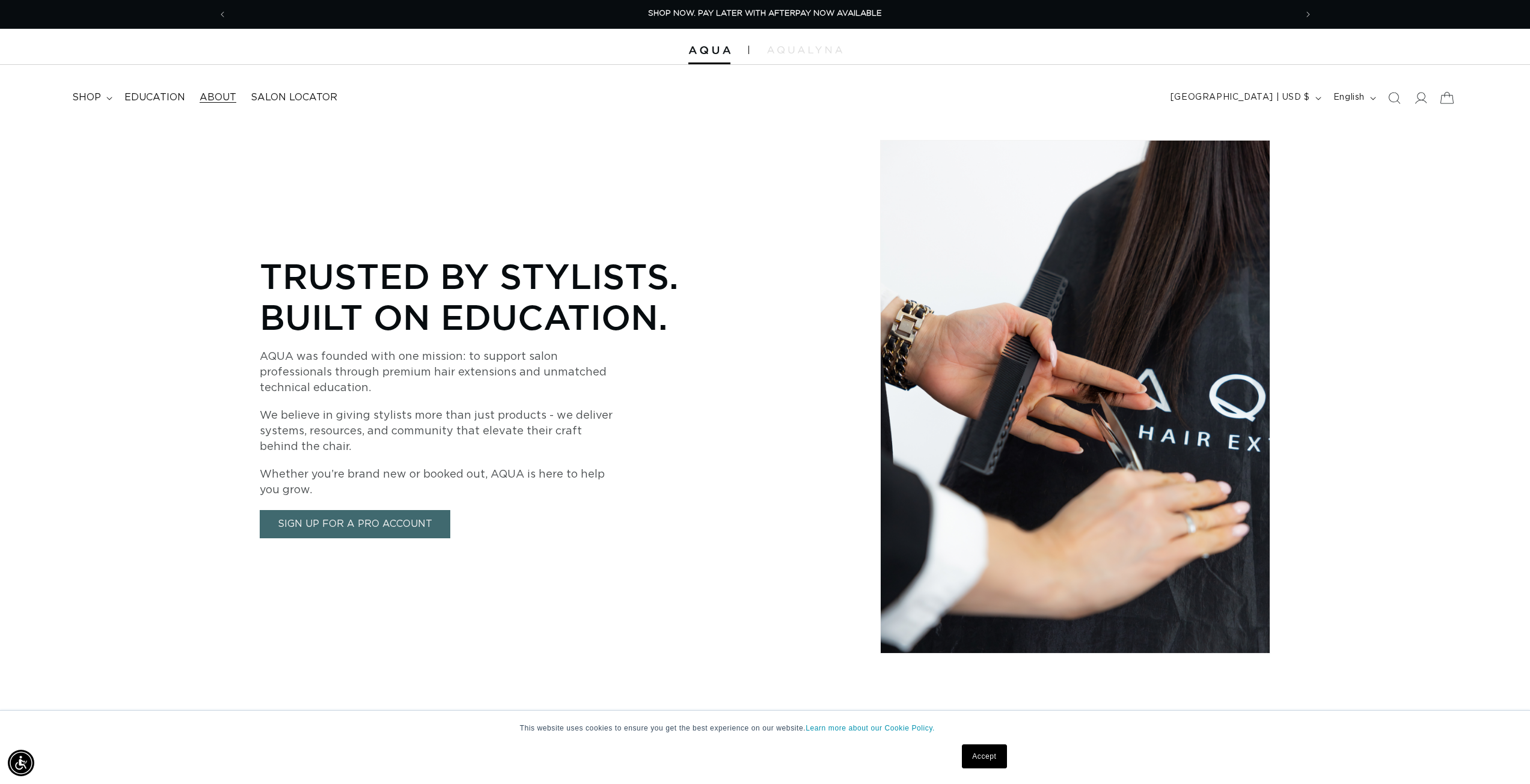
click at [1443, 100] on icon at bounding box center [1447, 98] width 28 height 28
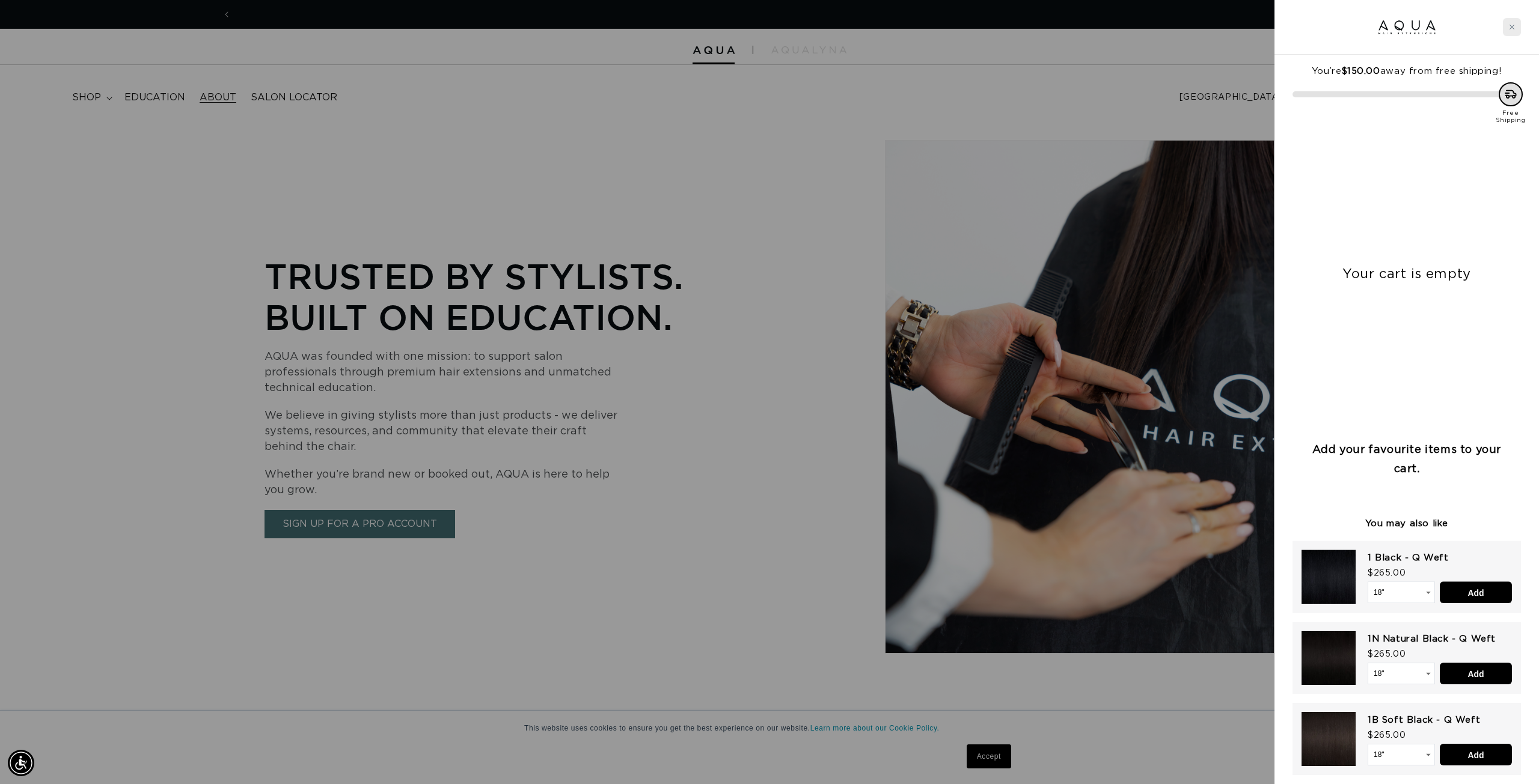
scroll to position [0, 0]
click at [1517, 39] on div at bounding box center [1407, 27] width 265 height 55
click at [1513, 31] on div "Close cart" at bounding box center [1511, 27] width 18 height 18
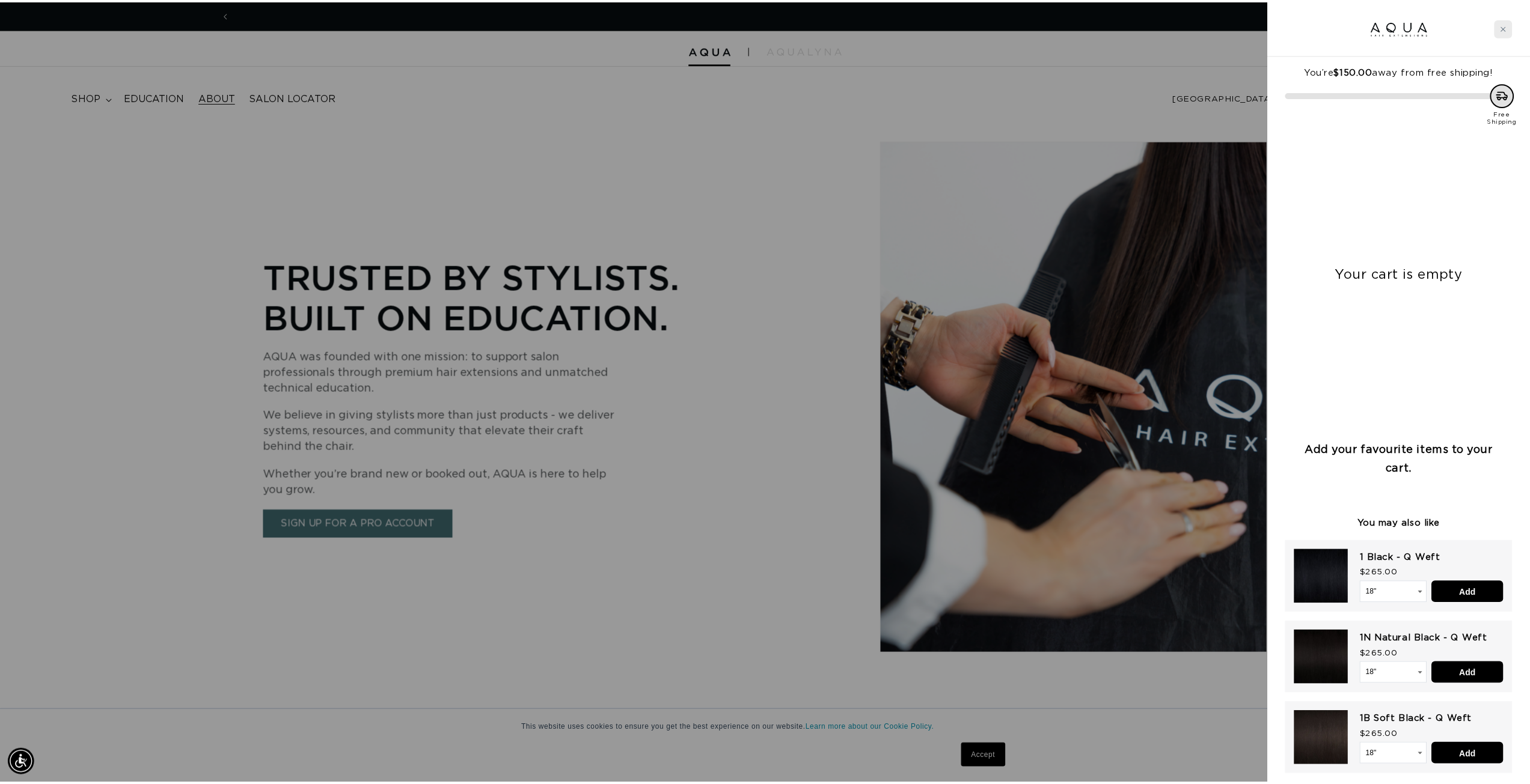
scroll to position [0, 1069]
